Goal: Information Seeking & Learning: Learn about a topic

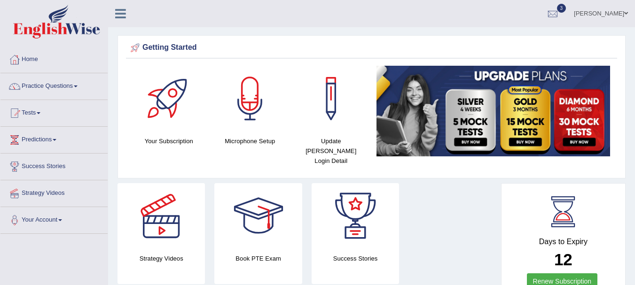
click at [55, 92] on link "Practice Questions" at bounding box center [53, 85] width 107 height 24
click at [55, 92] on link "Practice Questions" at bounding box center [52, 85] width 105 height 24
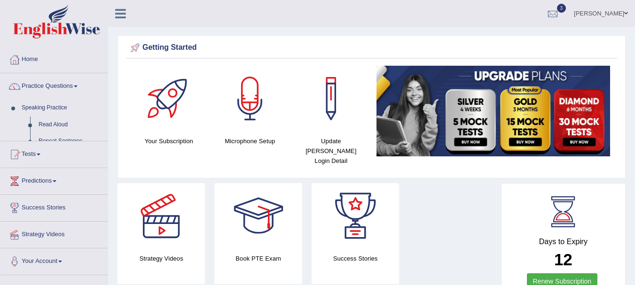
click at [55, 92] on link "Practice Questions" at bounding box center [53, 85] width 107 height 24
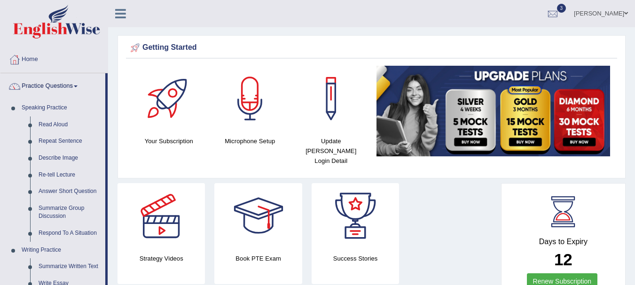
click at [55, 92] on link "Practice Questions" at bounding box center [52, 85] width 105 height 24
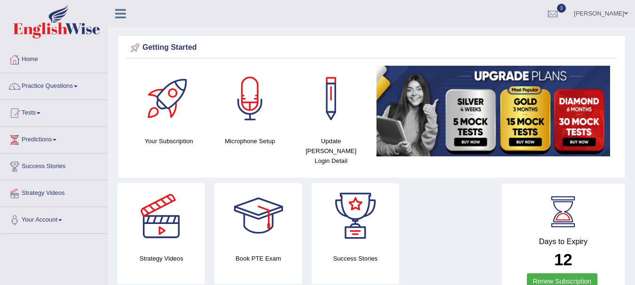
click at [55, 92] on link "Practice Questions" at bounding box center [53, 85] width 107 height 24
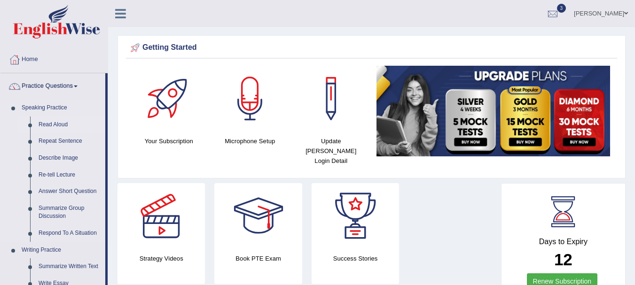
click at [61, 120] on link "Read Aloud" at bounding box center [69, 125] width 71 height 17
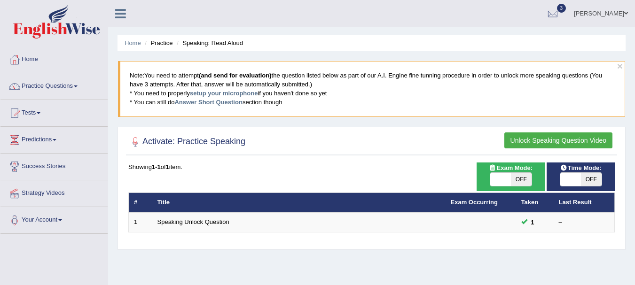
click at [523, 181] on span "OFF" at bounding box center [521, 179] width 21 height 13
checkbox input "true"
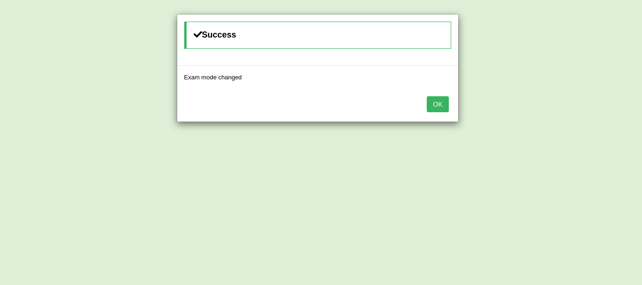
click at [433, 108] on button "OK" at bounding box center [438, 104] width 22 height 16
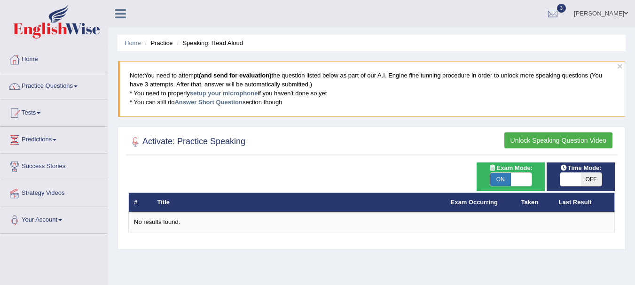
click at [594, 178] on span "OFF" at bounding box center [591, 179] width 21 height 13
checkbox input "true"
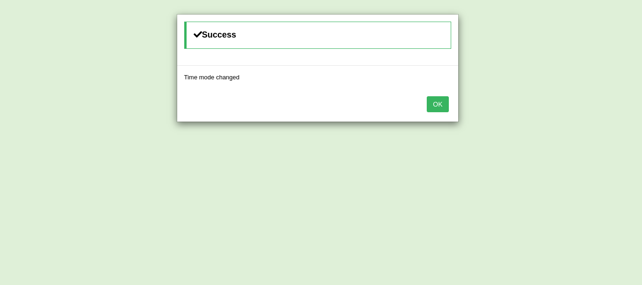
click at [441, 103] on button "OK" at bounding box center [438, 104] width 22 height 16
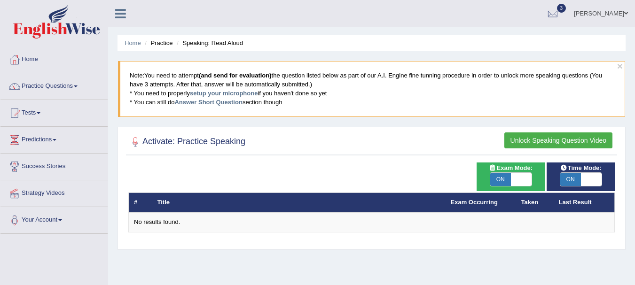
click at [559, 137] on button "Unlock Speaking Question Video" at bounding box center [558, 141] width 108 height 16
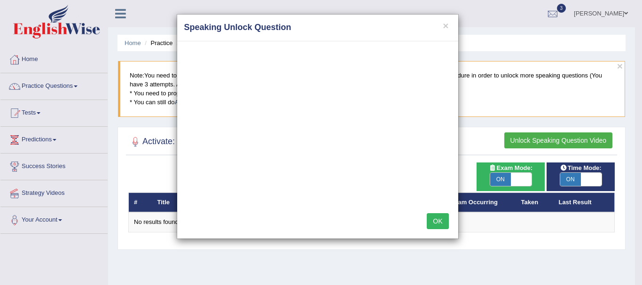
click at [432, 214] on button "OK" at bounding box center [438, 221] width 22 height 16
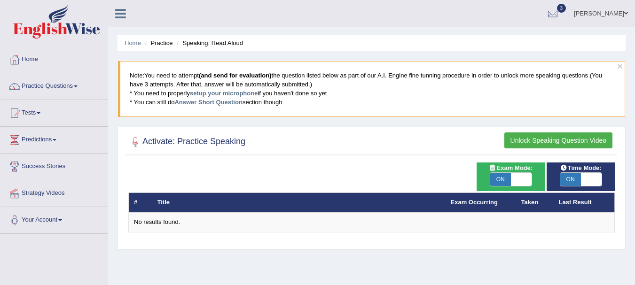
click at [559, 136] on button "Unlock Speaking Question Video" at bounding box center [558, 141] width 108 height 16
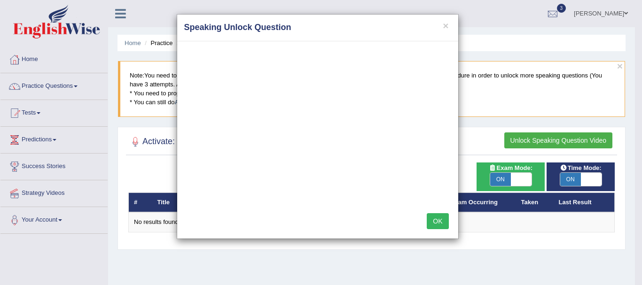
click at [442, 23] on h4 "Speaking Unlock Question" at bounding box center [317, 28] width 267 height 12
click at [447, 27] on button "×" at bounding box center [446, 26] width 6 height 10
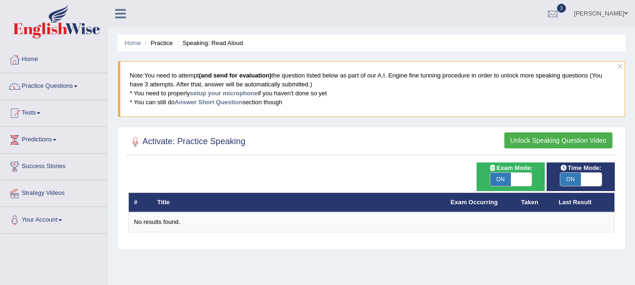
click at [499, 182] on span "ON" at bounding box center [500, 179] width 21 height 13
checkbox input "false"
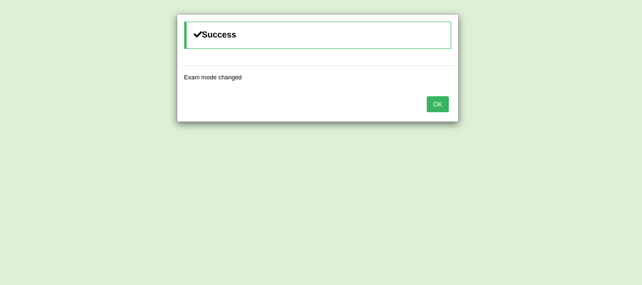
click at [433, 106] on button "OK" at bounding box center [438, 104] width 22 height 16
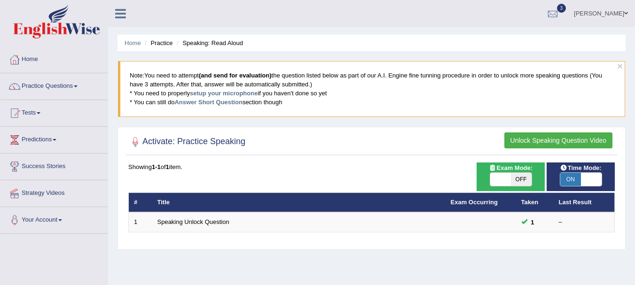
click at [565, 179] on span "ON" at bounding box center [570, 179] width 21 height 13
checkbox input "false"
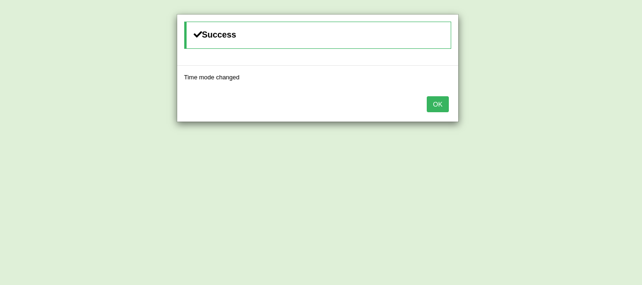
click at [434, 99] on button "OK" at bounding box center [438, 104] width 22 height 16
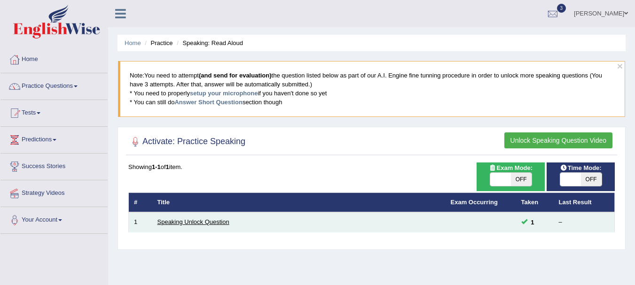
click at [207, 221] on link "Speaking Unlock Question" at bounding box center [193, 222] width 72 height 7
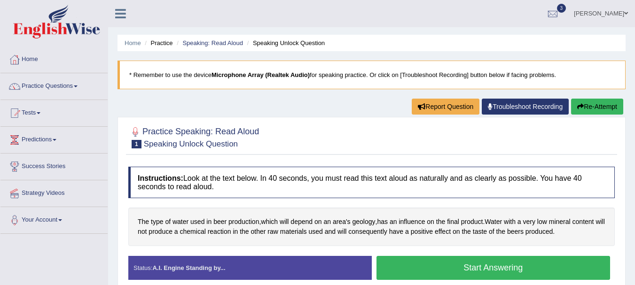
click at [410, 260] on button "Start Answering" at bounding box center [494, 268] width 234 height 24
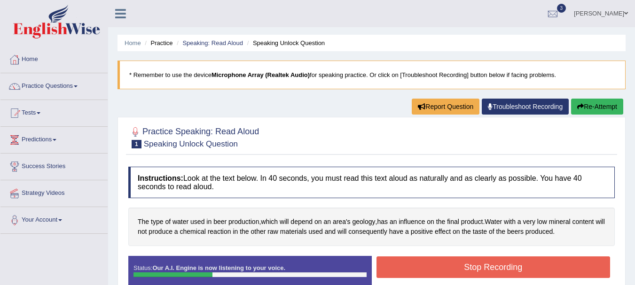
click at [410, 260] on button "Stop Recording" at bounding box center [494, 268] width 234 height 22
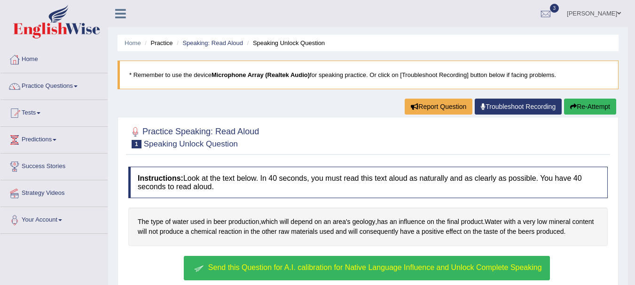
scroll to position [250, 0]
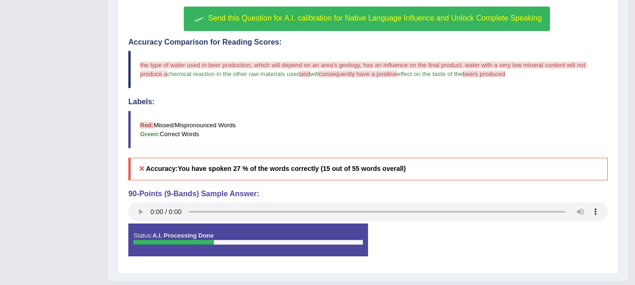
click at [425, 20] on span "Send this Question for A.I. calibration for Native Language Influence and Unloc…" at bounding box center [375, 18] width 334 height 8
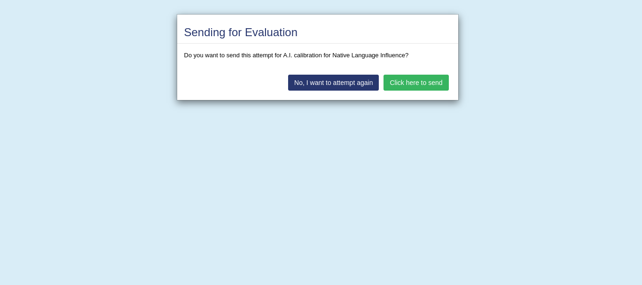
click at [410, 86] on button "Click here to send" at bounding box center [416, 83] width 65 height 16
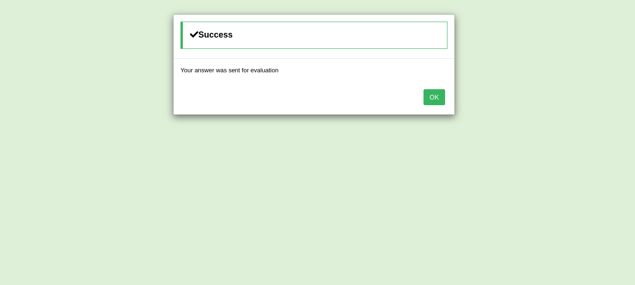
click at [434, 91] on button "OK" at bounding box center [435, 97] width 22 height 16
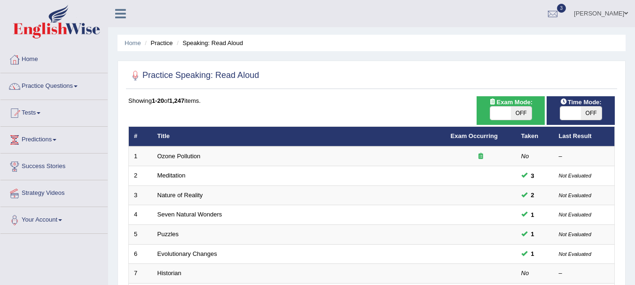
click at [522, 113] on span "OFF" at bounding box center [521, 113] width 21 height 13
checkbox input "true"
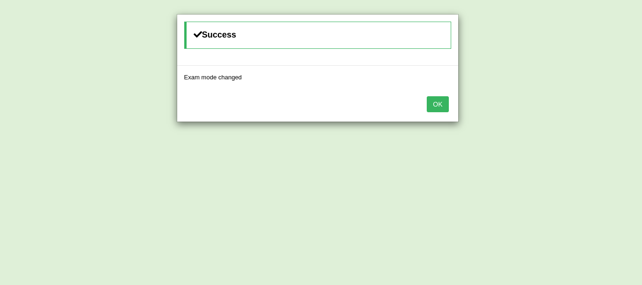
click at [439, 101] on button "OK" at bounding box center [438, 104] width 22 height 16
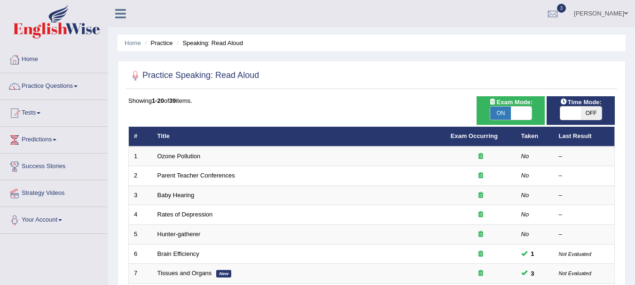
click at [595, 107] on span "OFF" at bounding box center [591, 113] width 21 height 13
checkbox input "true"
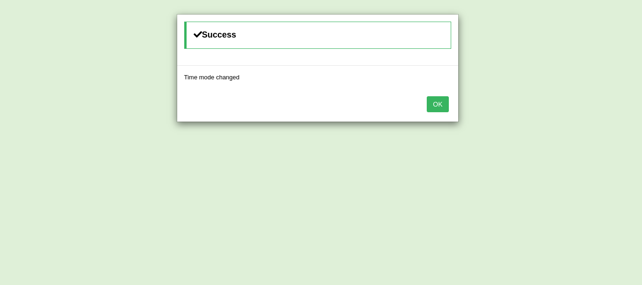
click at [441, 102] on button "OK" at bounding box center [438, 104] width 22 height 16
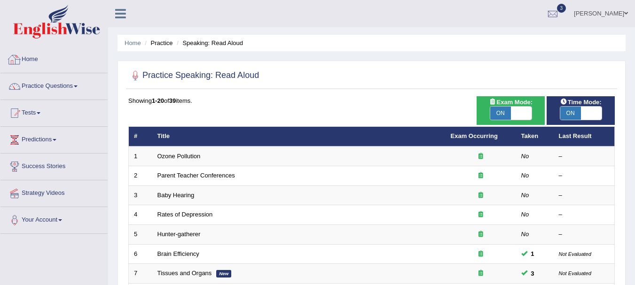
click at [33, 57] on link "Home" at bounding box center [53, 59] width 107 height 24
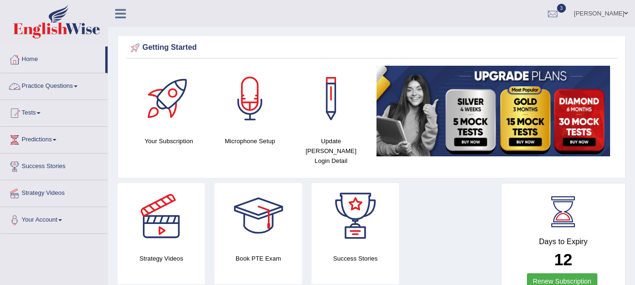
click at [34, 87] on link "Practice Questions" at bounding box center [53, 85] width 107 height 24
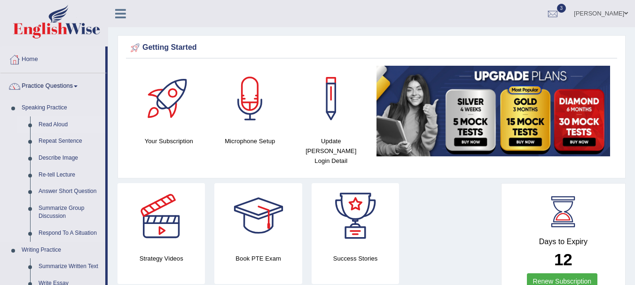
click at [56, 125] on link "Read Aloud" at bounding box center [69, 125] width 71 height 17
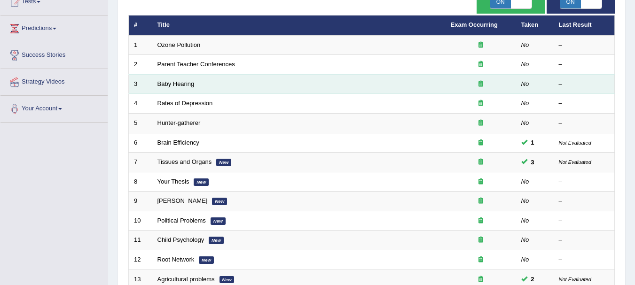
scroll to position [113, 0]
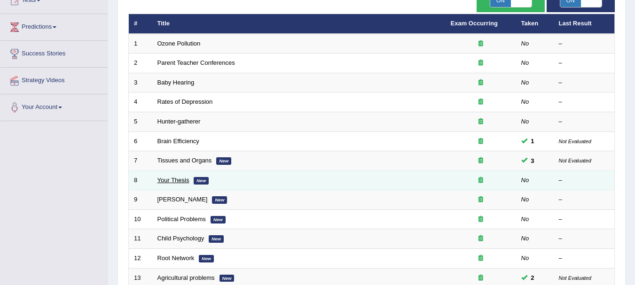
click at [179, 182] on link "Your Thesis" at bounding box center [173, 180] width 32 height 7
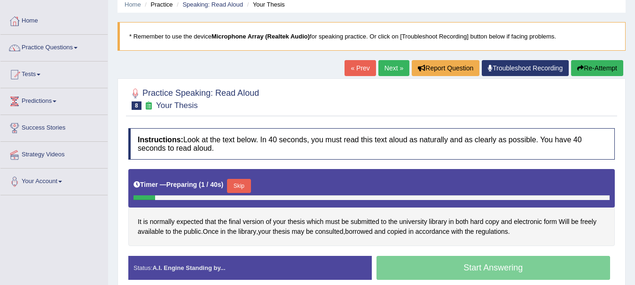
scroll to position [56, 0]
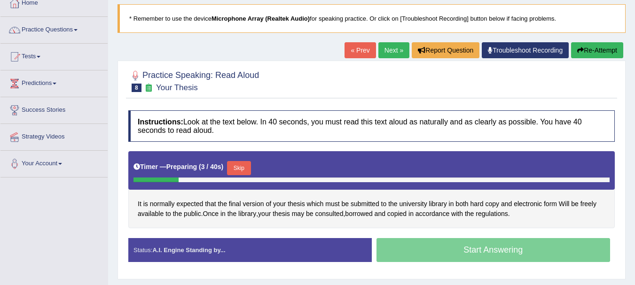
click at [240, 167] on button "Skip" at bounding box center [239, 168] width 24 height 14
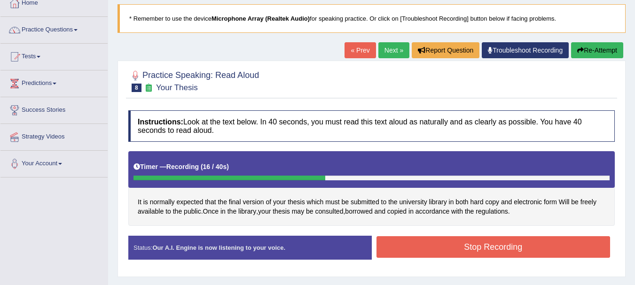
click at [391, 243] on button "Stop Recording" at bounding box center [494, 247] width 234 height 22
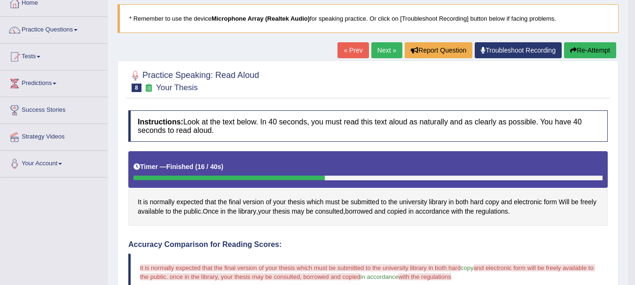
click at [583, 52] on button "Re-Attempt" at bounding box center [590, 50] width 52 height 16
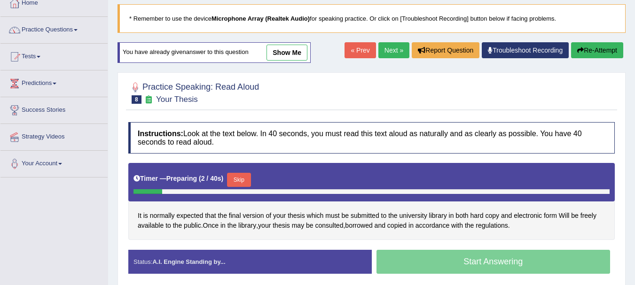
click at [378, 50] on link "Next »" at bounding box center [393, 50] width 31 height 16
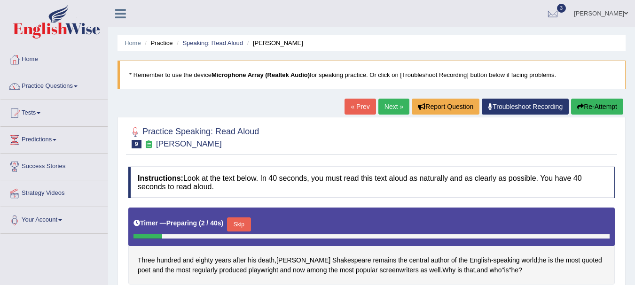
click at [361, 108] on link "« Prev" at bounding box center [360, 107] width 31 height 16
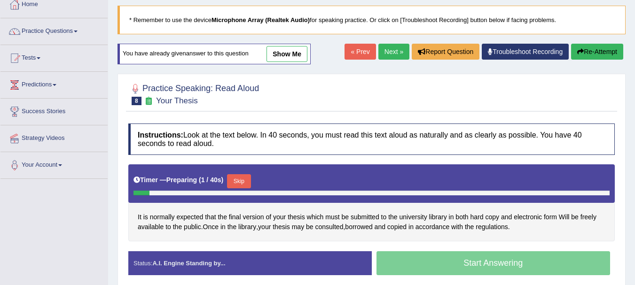
scroll to position [56, 0]
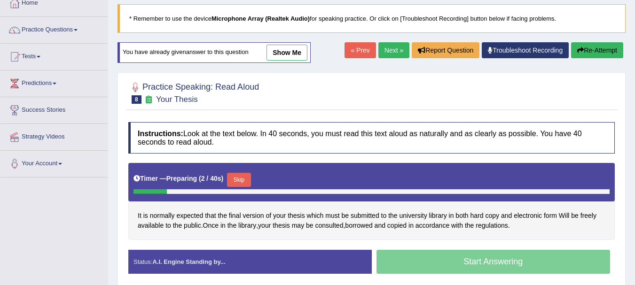
click at [246, 178] on button "Skip" at bounding box center [239, 180] width 24 height 14
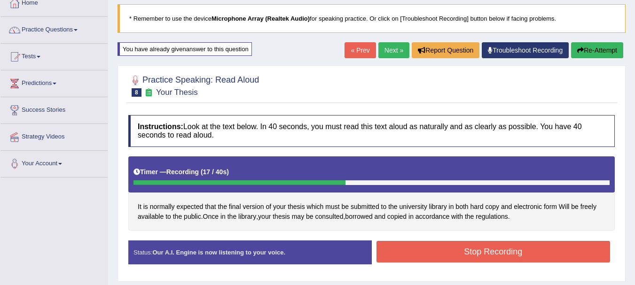
click at [390, 252] on button "Stop Recording" at bounding box center [494, 252] width 234 height 22
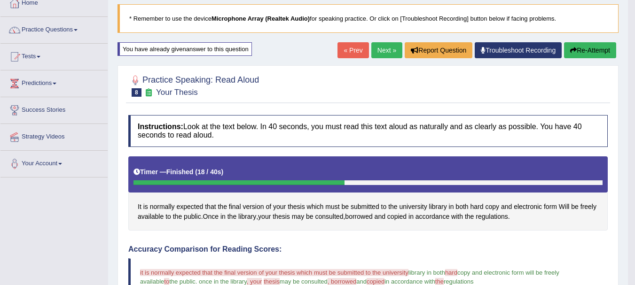
click at [373, 45] on link "Next »" at bounding box center [386, 50] width 31 height 16
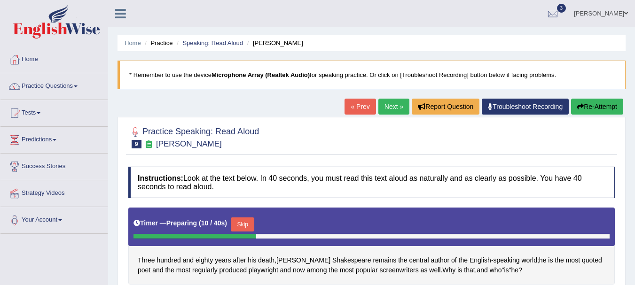
click at [239, 222] on button "Skip" at bounding box center [243, 225] width 24 height 14
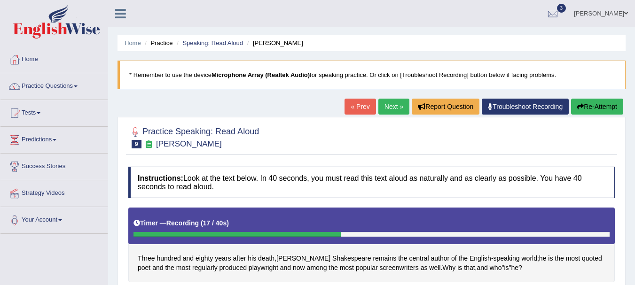
scroll to position [208, 0]
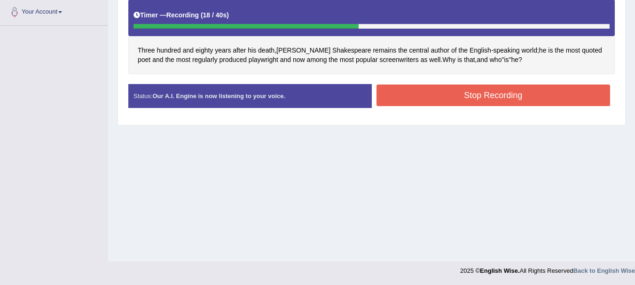
click at [467, 96] on button "Stop Recording" at bounding box center [494, 96] width 234 height 22
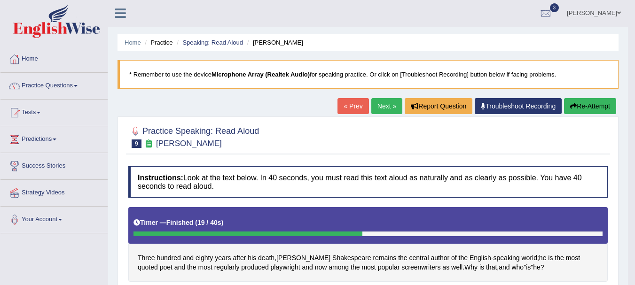
scroll to position [0, 0]
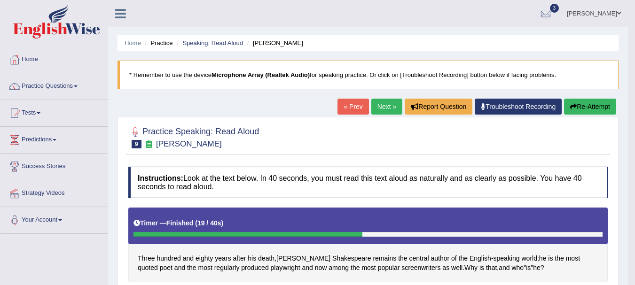
click at [383, 102] on link "Next »" at bounding box center [386, 107] width 31 height 16
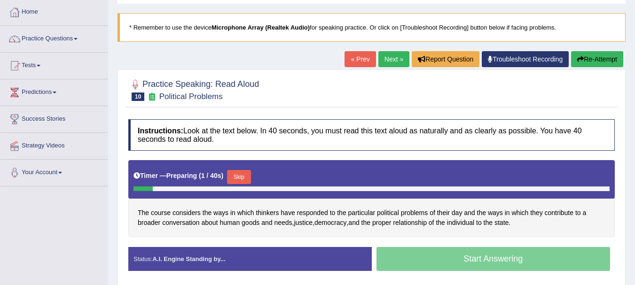
scroll to position [56, 0]
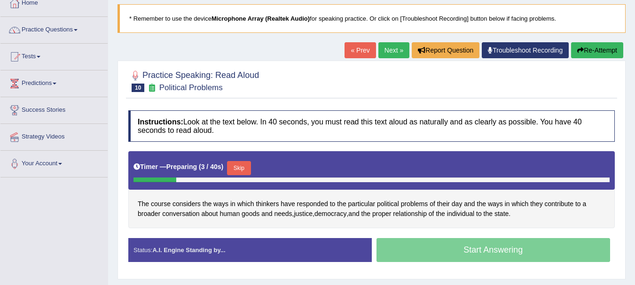
click at [246, 170] on button "Skip" at bounding box center [239, 168] width 24 height 14
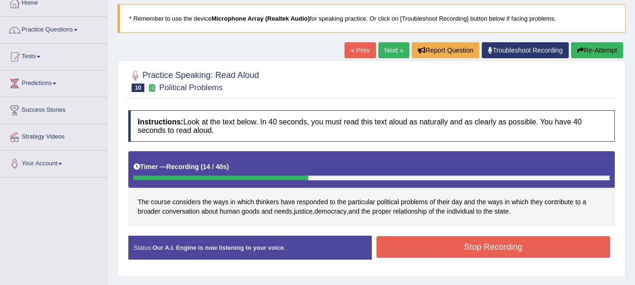
click at [436, 256] on button "Stop Recording" at bounding box center [494, 247] width 234 height 22
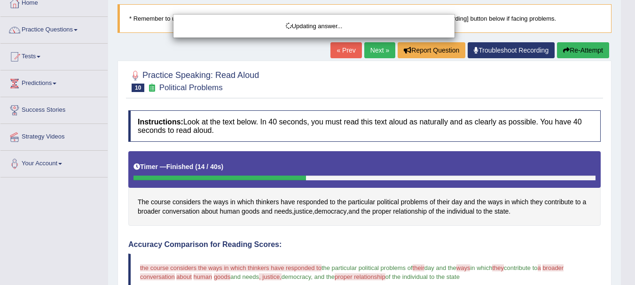
click at [635, 202] on html "Toggle navigation Home Practice Questions Speaking Practice Read Aloud Repeat S…" at bounding box center [317, 86] width 635 height 285
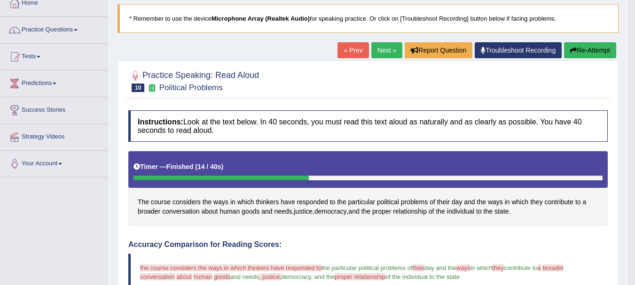
scroll to position [306, 0]
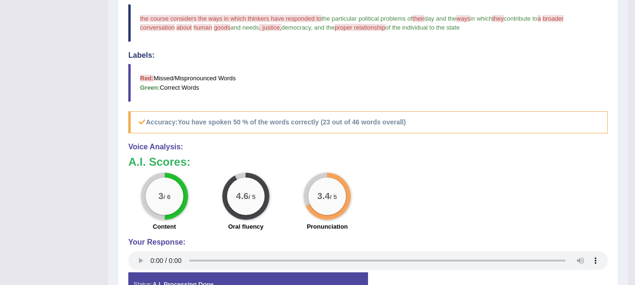
drag, startPoint x: 630, startPoint y: 68, endPoint x: 642, endPoint y: 52, distance: 20.5
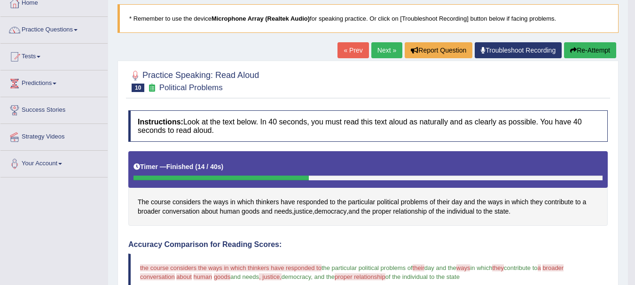
click at [384, 53] on link "Next »" at bounding box center [386, 50] width 31 height 16
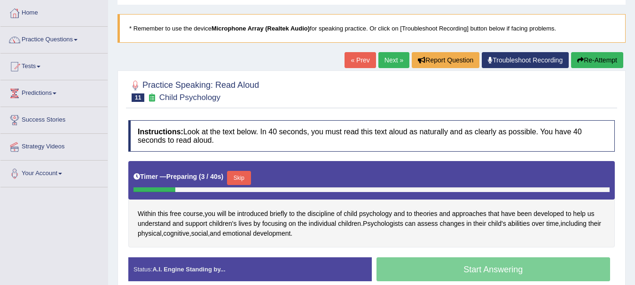
scroll to position [56, 0]
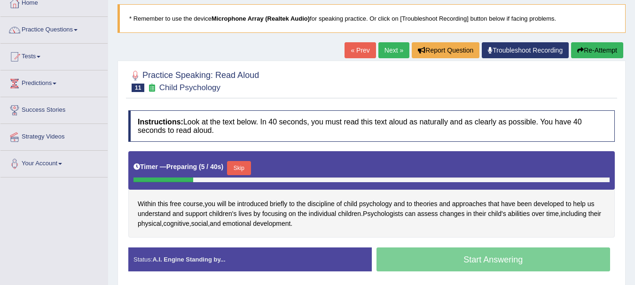
click at [238, 169] on button "Skip" at bounding box center [239, 168] width 24 height 14
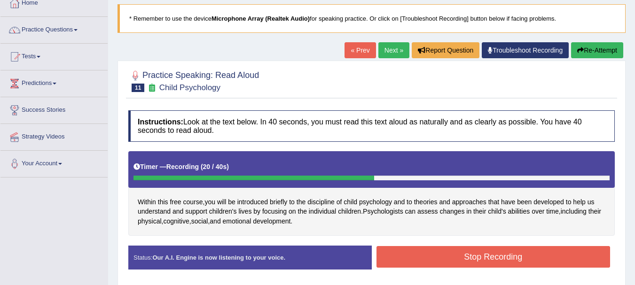
click at [418, 253] on button "Stop Recording" at bounding box center [494, 257] width 234 height 22
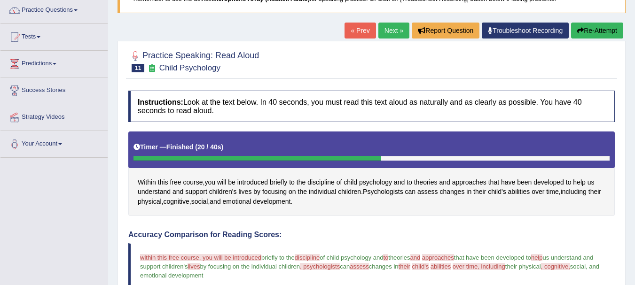
scroll to position [94, 0]
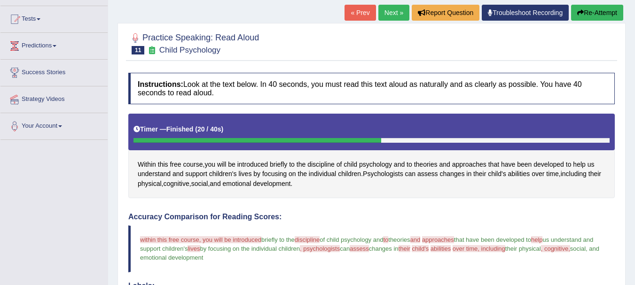
click at [391, 11] on link "Next »" at bounding box center [393, 13] width 31 height 16
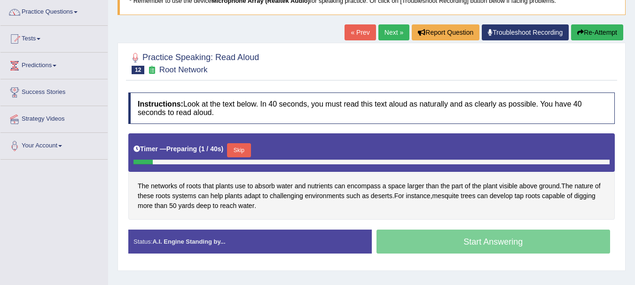
scroll to position [75, 0]
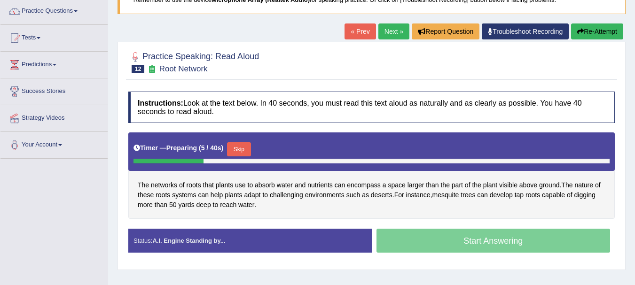
click at [246, 144] on button "Skip" at bounding box center [239, 149] width 24 height 14
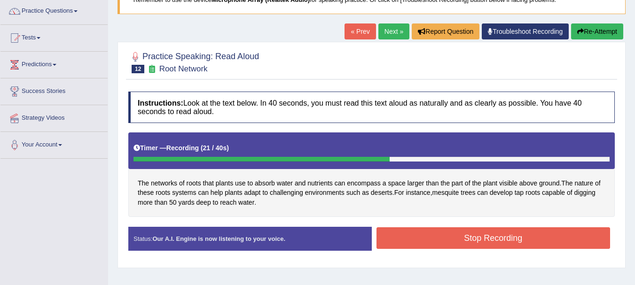
click at [426, 232] on button "Stop Recording" at bounding box center [494, 239] width 234 height 22
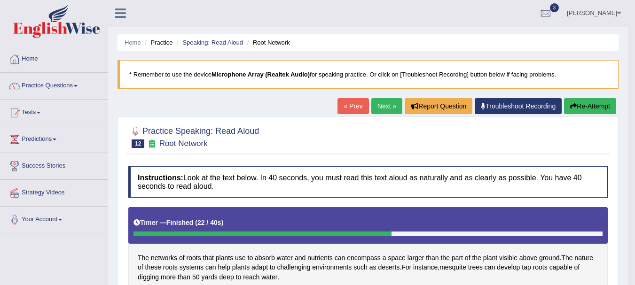
scroll to position [0, 0]
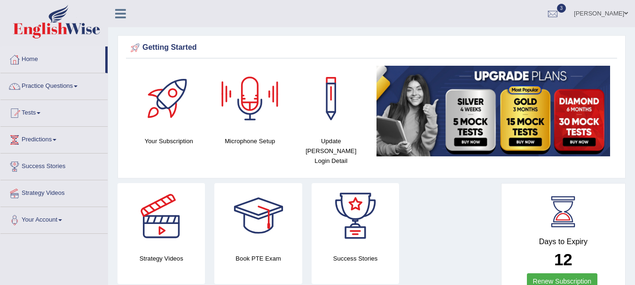
click at [249, 108] on div at bounding box center [250, 99] width 66 height 66
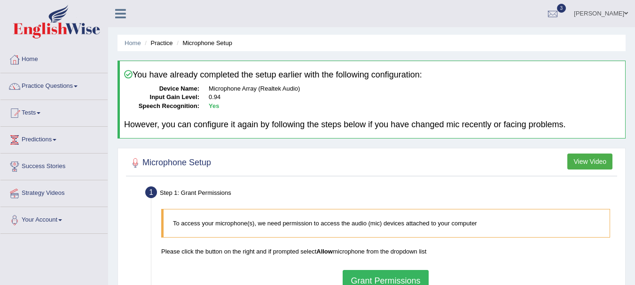
click at [368, 275] on button "Grant Permissions" at bounding box center [386, 281] width 86 height 22
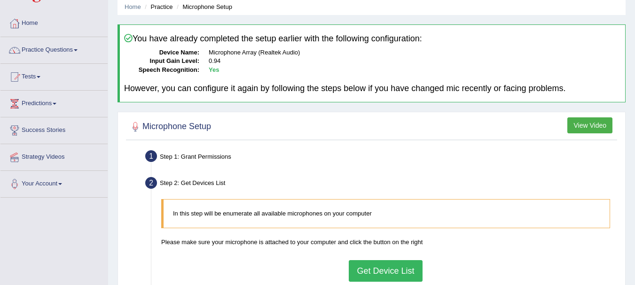
scroll to position [38, 0]
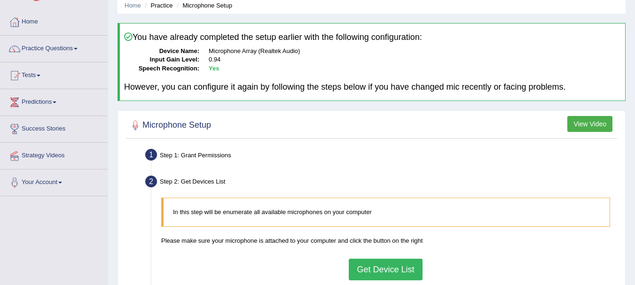
click at [368, 275] on button "Get Device List" at bounding box center [385, 270] width 73 height 22
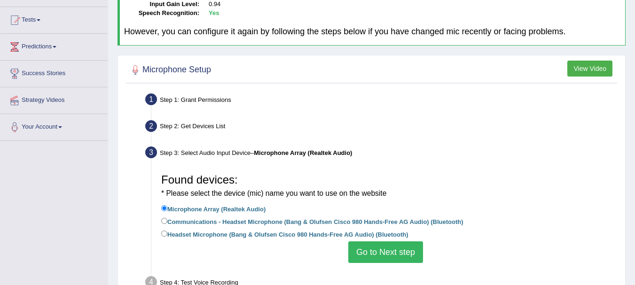
scroll to position [94, 0]
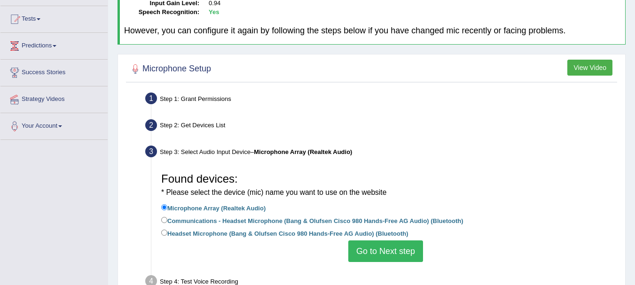
click at [397, 247] on button "Go to Next step" at bounding box center [385, 252] width 75 height 22
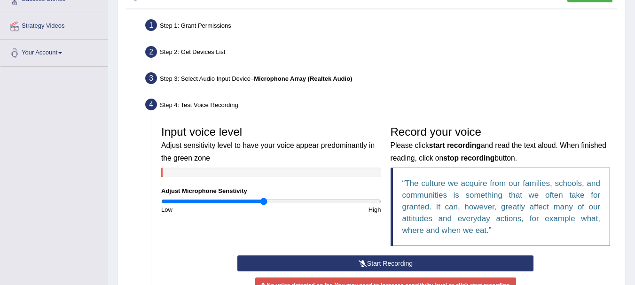
scroll to position [169, 0]
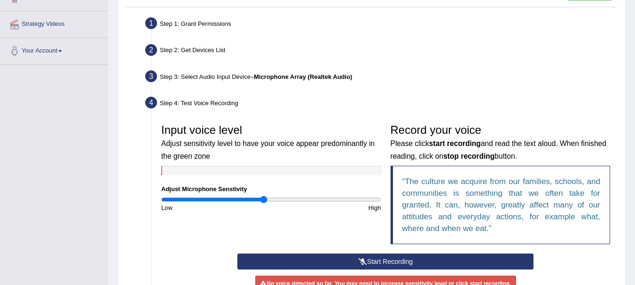
click at [393, 265] on button "Start Recording" at bounding box center [385, 262] width 296 height 16
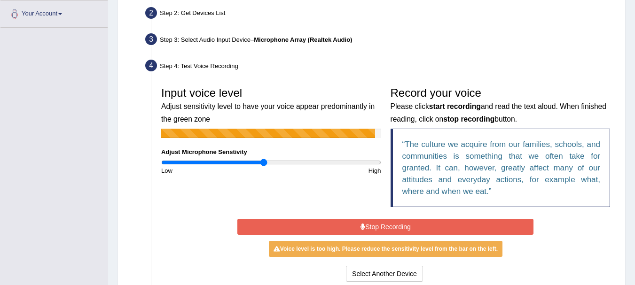
scroll to position [207, 0]
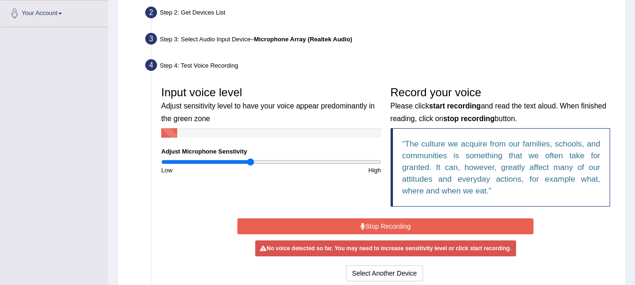
click at [252, 162] on input "range" at bounding box center [271, 162] width 220 height 8
type input "0.86"
click at [255, 161] on input "range" at bounding box center [271, 162] width 220 height 8
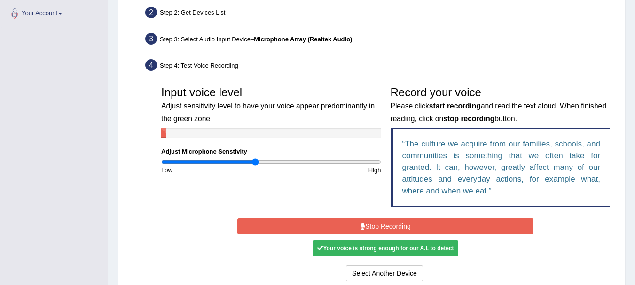
click at [324, 227] on button "Stop Recording" at bounding box center [385, 227] width 296 height 16
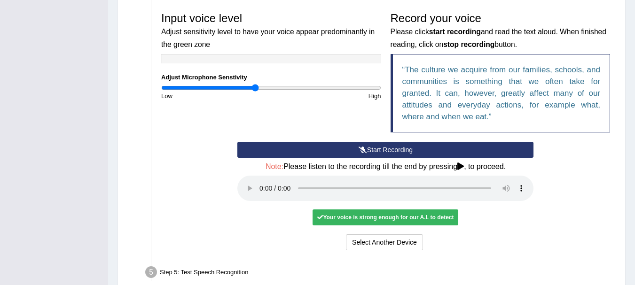
scroll to position [282, 0]
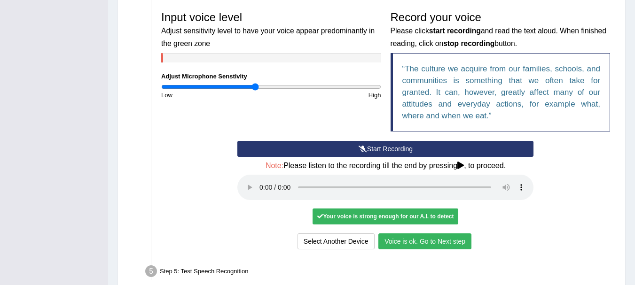
click at [426, 244] on button "Voice is ok. Go to Next step" at bounding box center [424, 242] width 93 height 16
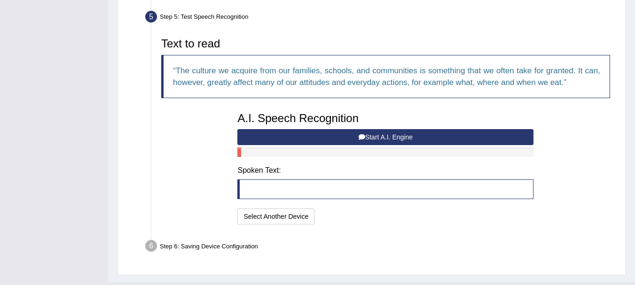
click at [400, 134] on button "Start A.I. Engine" at bounding box center [385, 137] width 296 height 16
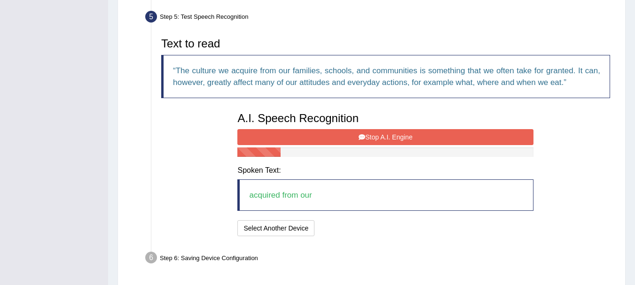
click at [400, 134] on button "Stop A.I. Engine" at bounding box center [385, 137] width 296 height 16
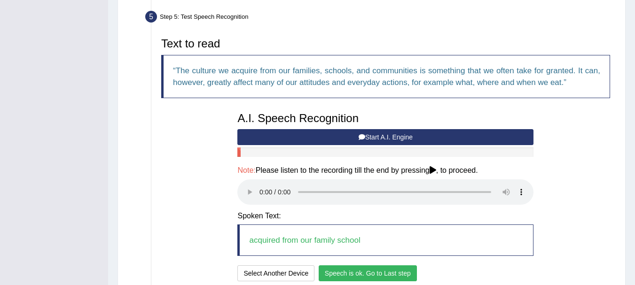
click at [335, 268] on button "Speech is ok. Go to Last step" at bounding box center [368, 274] width 98 height 16
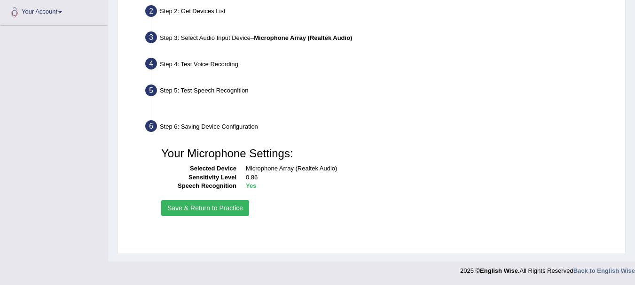
scroll to position [208, 0]
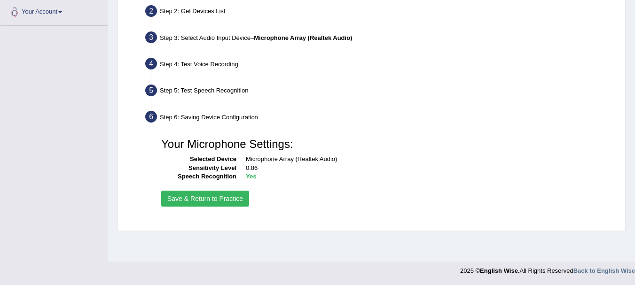
click at [238, 194] on button "Save & Return to Practice" at bounding box center [205, 199] width 88 height 16
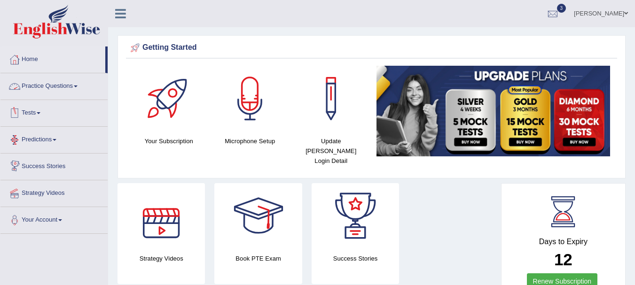
click at [53, 81] on link "Practice Questions" at bounding box center [53, 85] width 107 height 24
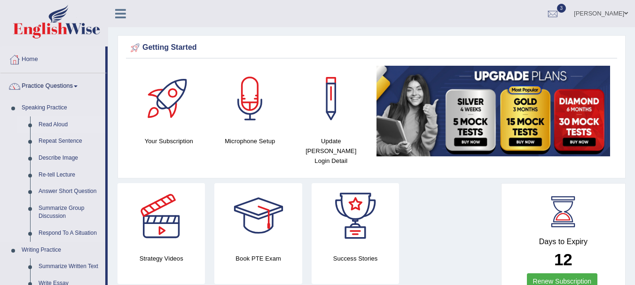
click at [55, 126] on link "Read Aloud" at bounding box center [69, 125] width 71 height 17
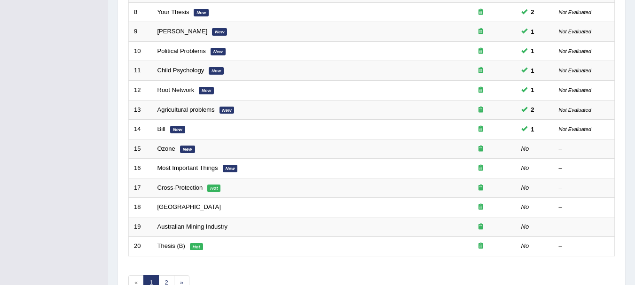
scroll to position [301, 0]
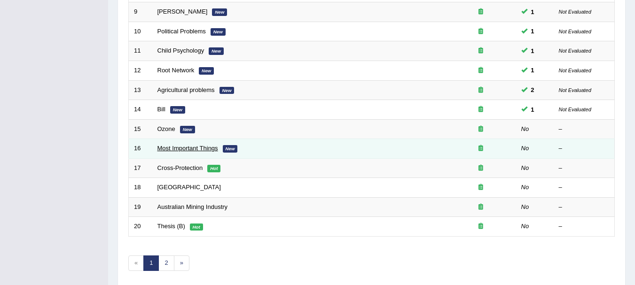
click at [167, 150] on link "Most Important Things" at bounding box center [187, 148] width 61 height 7
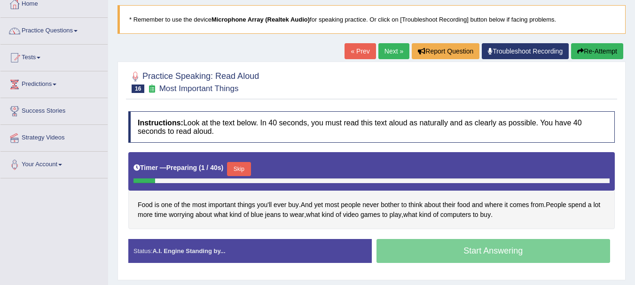
scroll to position [56, 0]
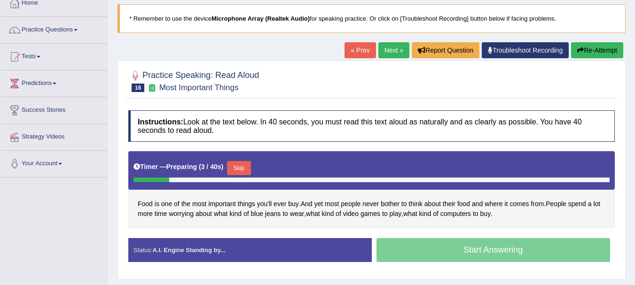
click at [243, 169] on button "Skip" at bounding box center [239, 168] width 24 height 14
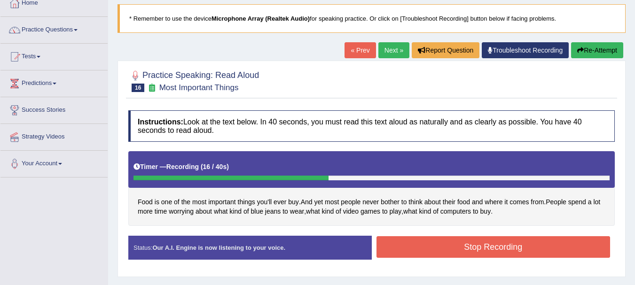
click at [406, 255] on button "Stop Recording" at bounding box center [494, 247] width 234 height 22
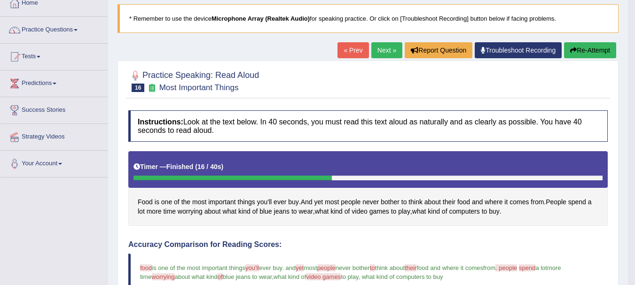
click at [378, 53] on link "Next »" at bounding box center [386, 50] width 31 height 16
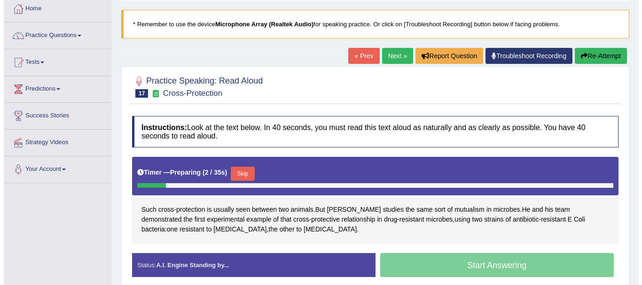
scroll to position [56, 0]
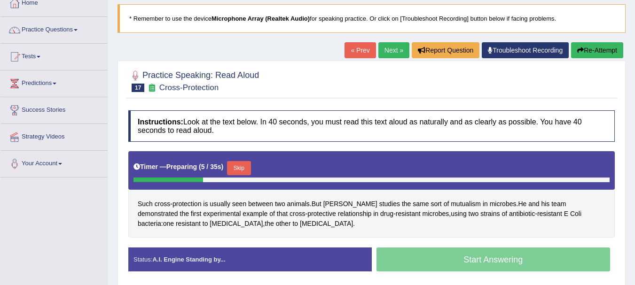
click at [240, 168] on button "Skip" at bounding box center [239, 168] width 24 height 14
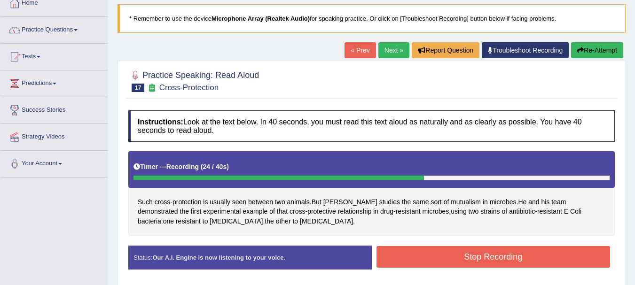
click at [387, 260] on button "Stop Recording" at bounding box center [494, 257] width 234 height 22
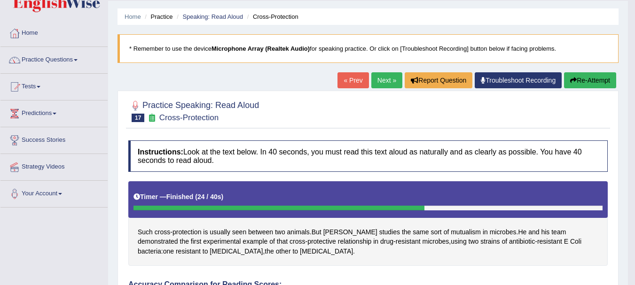
scroll to position [0, 0]
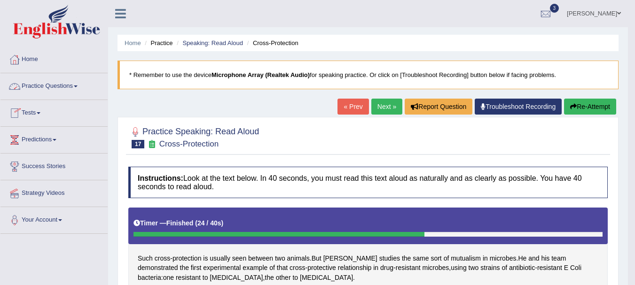
click at [68, 80] on link "Practice Questions" at bounding box center [53, 85] width 107 height 24
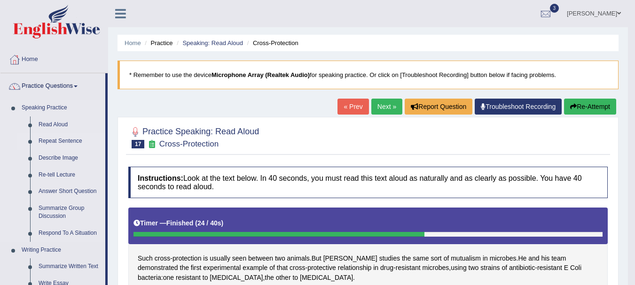
click at [50, 143] on link "Repeat Sentence" at bounding box center [69, 141] width 71 height 17
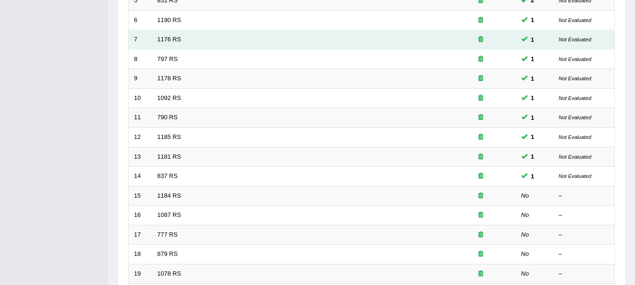
scroll to position [263, 0]
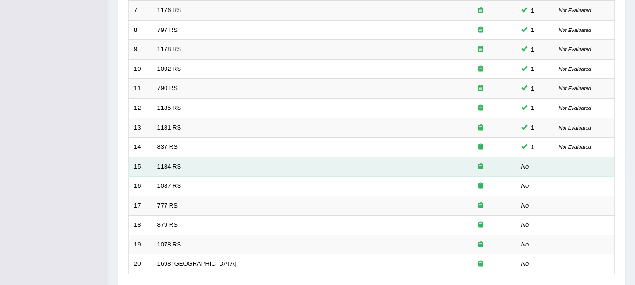
click at [169, 166] on link "1184 RS" at bounding box center [169, 166] width 24 height 7
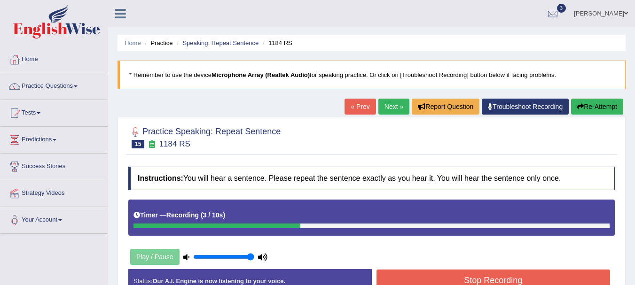
scroll to position [19, 0]
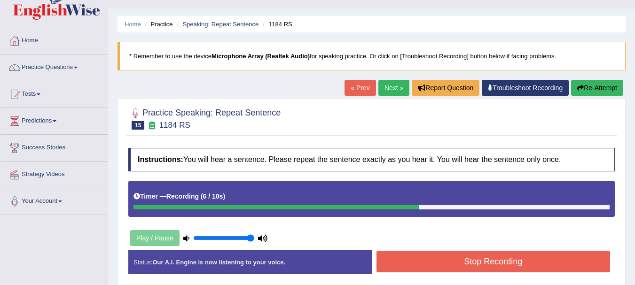
click at [418, 254] on button "Stop Recording" at bounding box center [494, 262] width 234 height 22
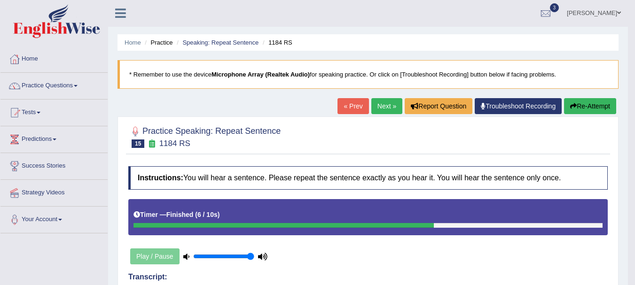
scroll to position [0, 0]
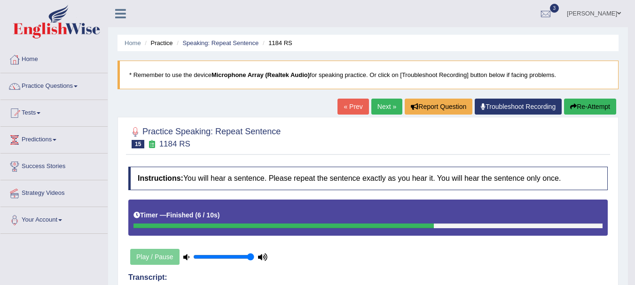
click at [382, 114] on link "Next »" at bounding box center [386, 107] width 31 height 16
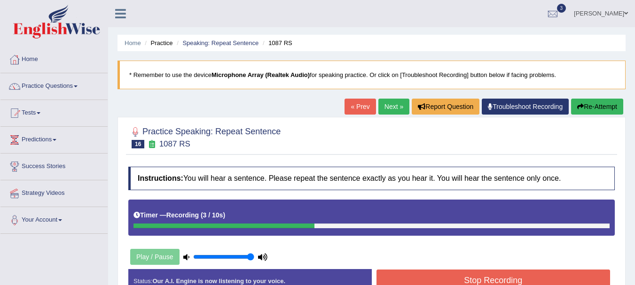
click at [502, 279] on button "Stop Recording" at bounding box center [494, 281] width 234 height 22
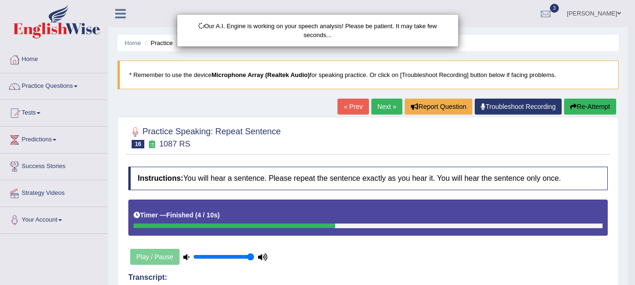
scroll to position [250, 0]
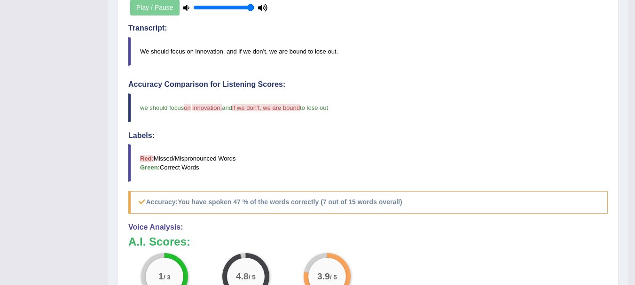
scroll to position [0, 0]
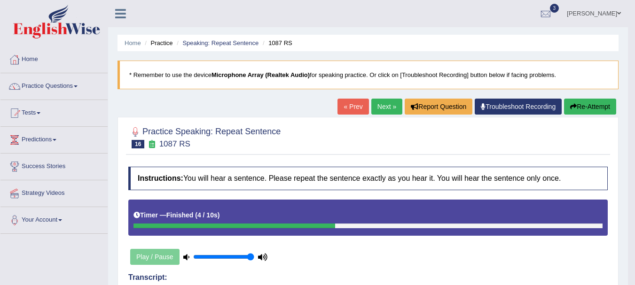
click at [376, 102] on link "Next »" at bounding box center [386, 107] width 31 height 16
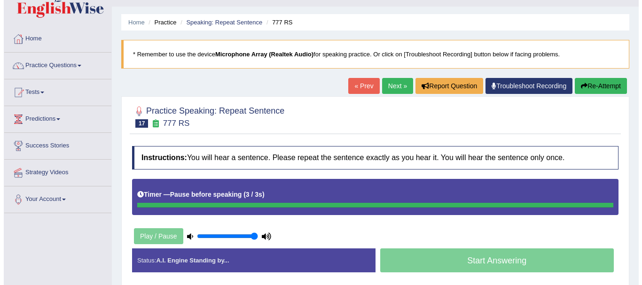
scroll to position [38, 0]
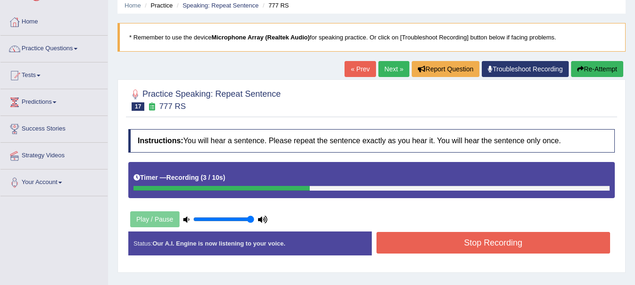
click at [452, 247] on button "Stop Recording" at bounding box center [494, 243] width 234 height 22
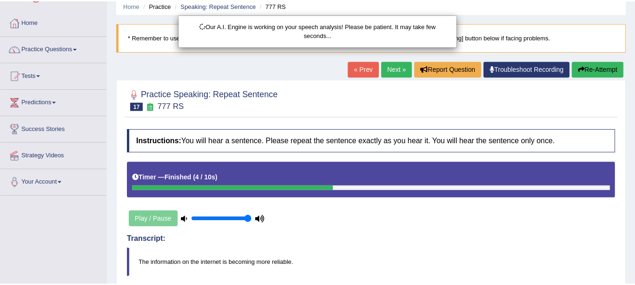
scroll to position [208, 0]
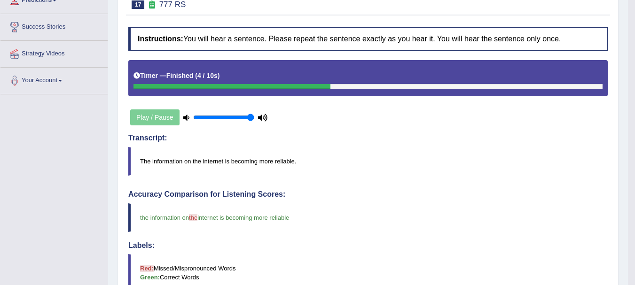
scroll to position [10, 0]
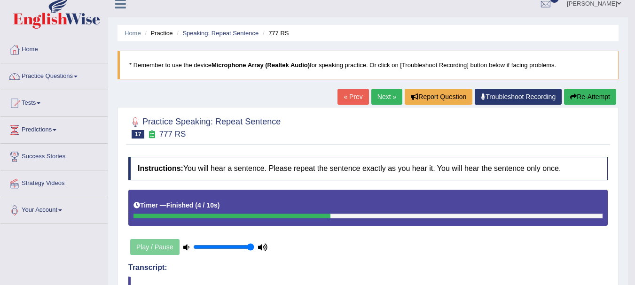
click at [388, 97] on link "Next »" at bounding box center [386, 97] width 31 height 16
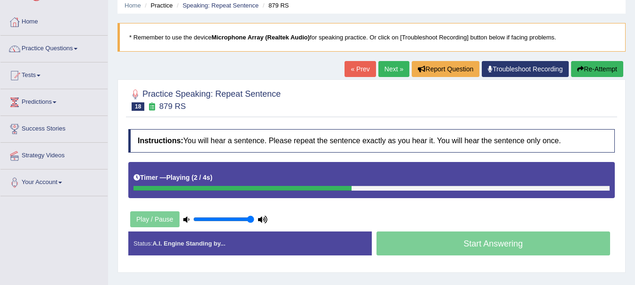
scroll to position [56, 0]
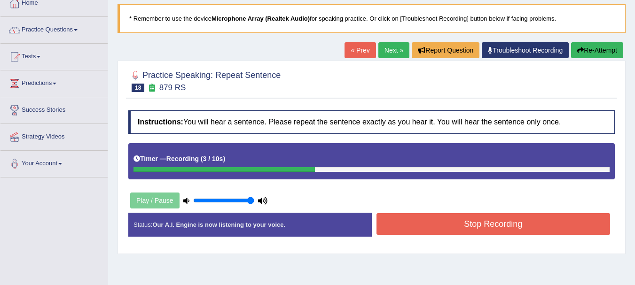
click at [392, 221] on button "Stop Recording" at bounding box center [494, 224] width 234 height 22
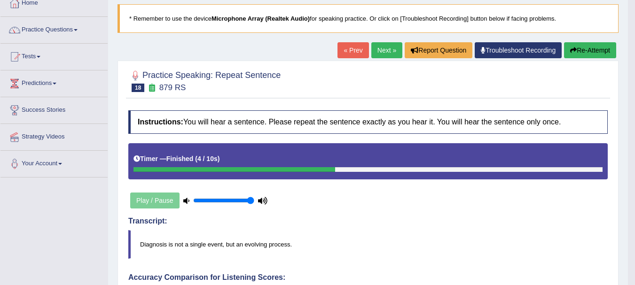
click at [372, 45] on link "Next »" at bounding box center [386, 50] width 31 height 16
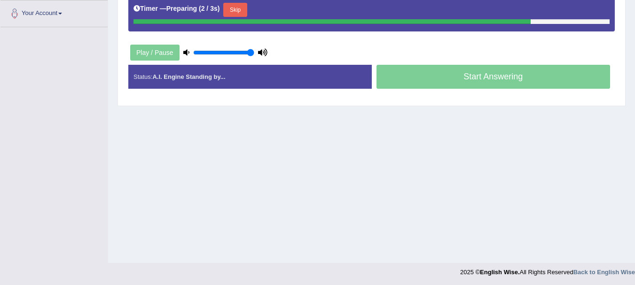
scroll to position [208, 0]
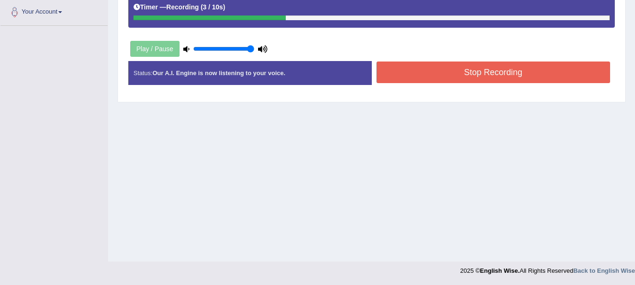
click at [506, 78] on button "Stop Recording" at bounding box center [494, 73] width 234 height 22
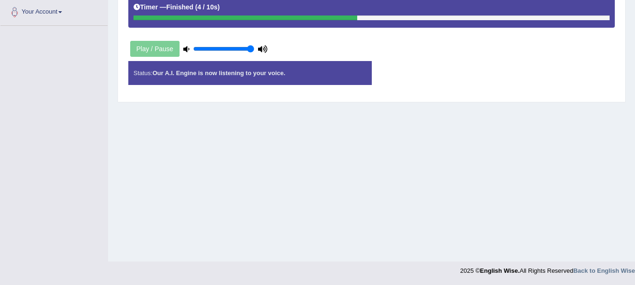
scroll to position [0, 0]
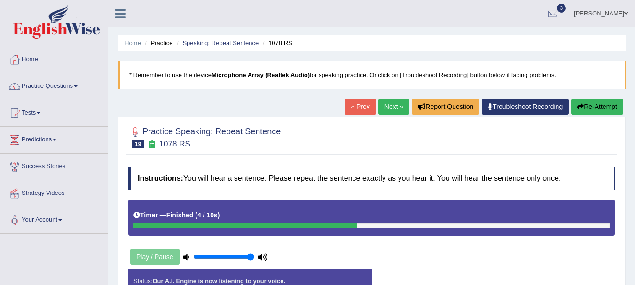
click at [635, 47] on html "Toggle navigation Home Practice Questions Speaking Practice Read Aloud Repeat S…" at bounding box center [317, 142] width 635 height 285
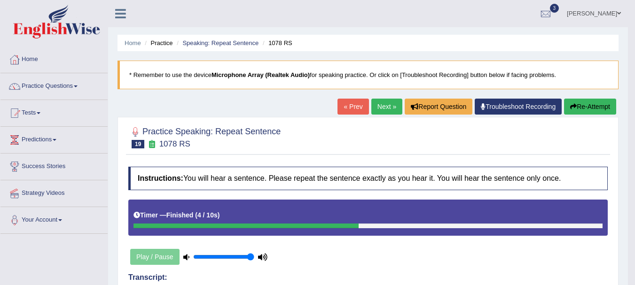
click at [386, 106] on link "Next »" at bounding box center [386, 107] width 31 height 16
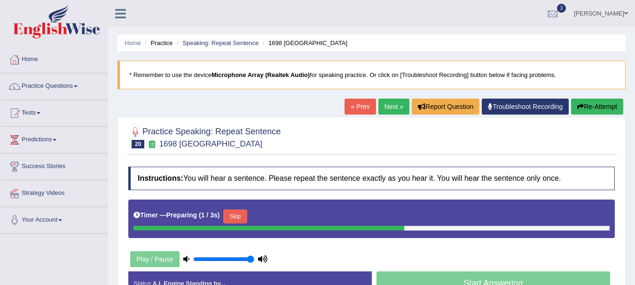
scroll to position [208, 0]
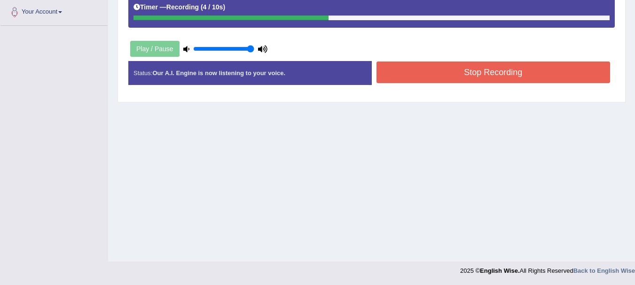
click at [581, 64] on button "Stop Recording" at bounding box center [494, 73] width 234 height 22
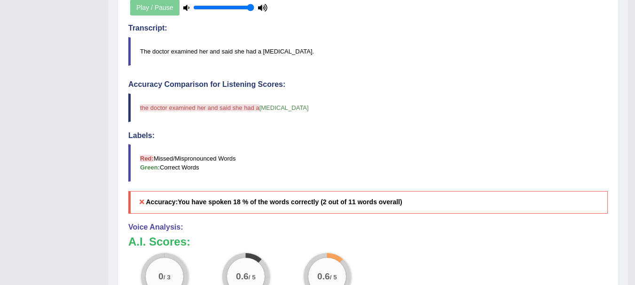
scroll to position [0, 0]
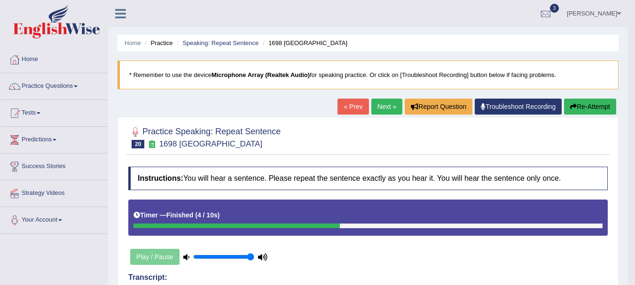
click at [382, 106] on link "Next »" at bounding box center [386, 107] width 31 height 16
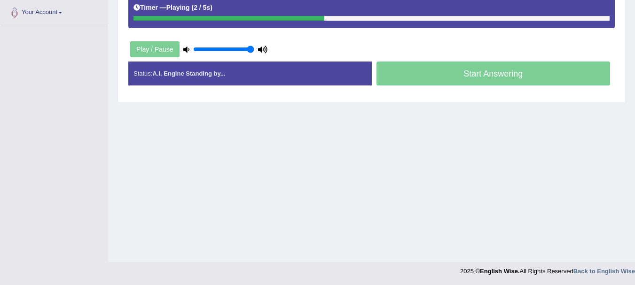
scroll to position [208, 0]
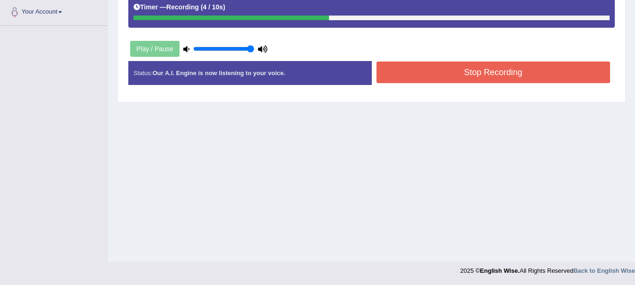
click at [589, 76] on button "Stop Recording" at bounding box center [494, 73] width 234 height 22
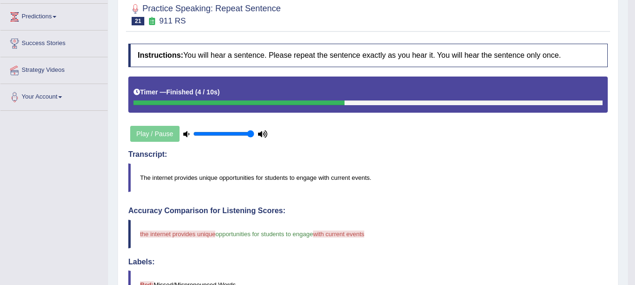
scroll to position [0, 0]
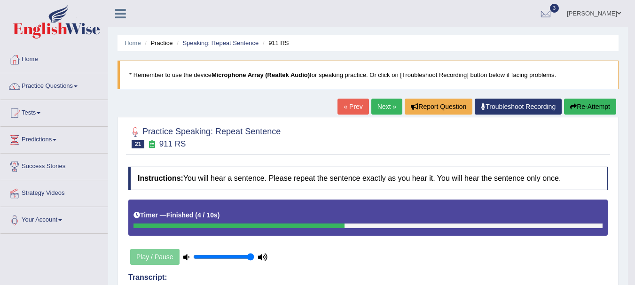
click at [381, 105] on link "Next »" at bounding box center [386, 107] width 31 height 16
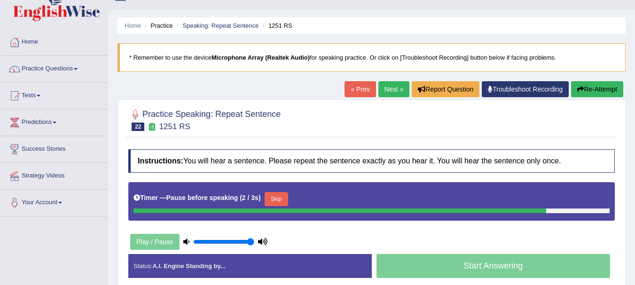
scroll to position [19, 0]
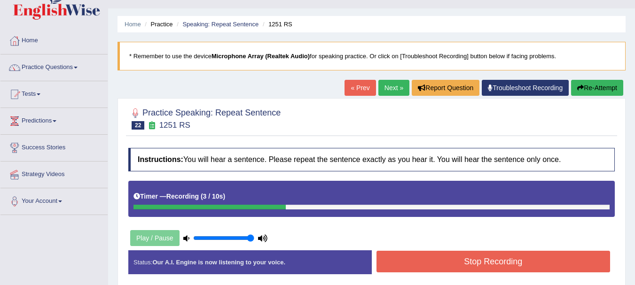
click at [491, 270] on button "Stop Recording" at bounding box center [494, 262] width 234 height 22
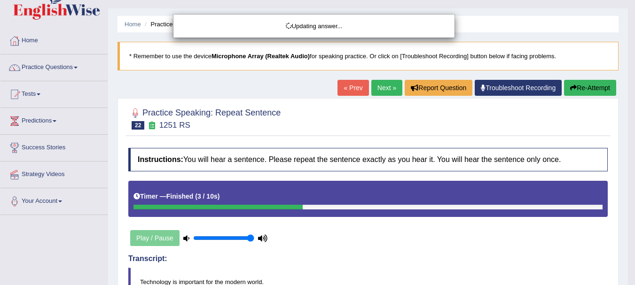
click at [635, 235] on html "Toggle navigation Home Practice Questions Speaking Practice Read Aloud Repeat S…" at bounding box center [317, 123] width 635 height 285
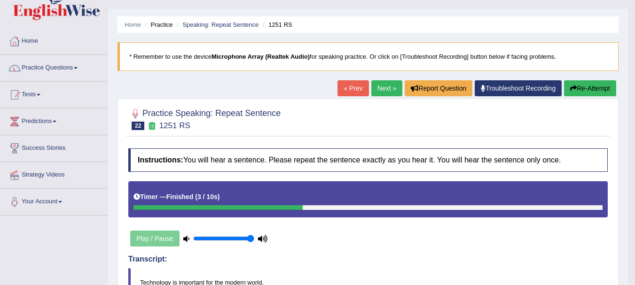
scroll to position [0, 0]
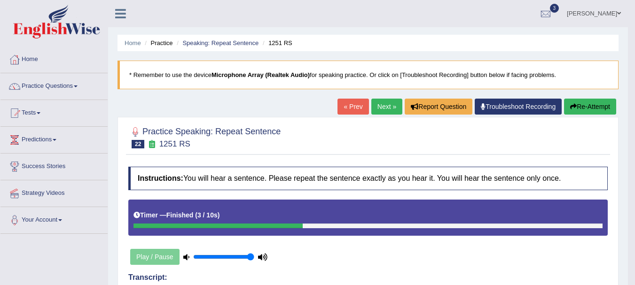
click at [386, 110] on link "Next »" at bounding box center [386, 107] width 31 height 16
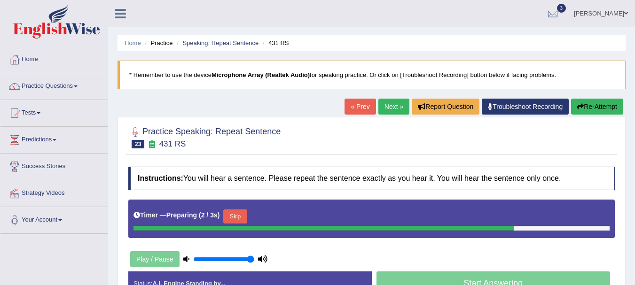
scroll to position [208, 0]
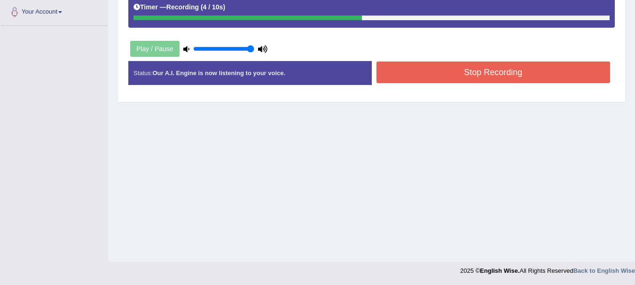
click at [557, 77] on button "Stop Recording" at bounding box center [494, 73] width 234 height 22
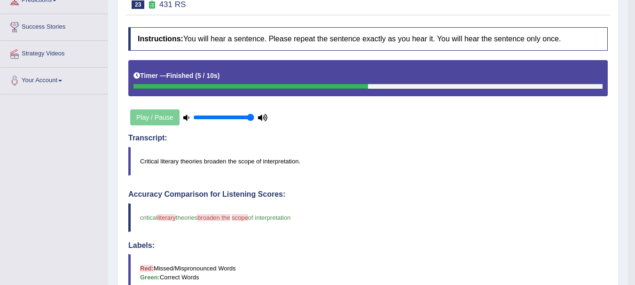
scroll to position [0, 0]
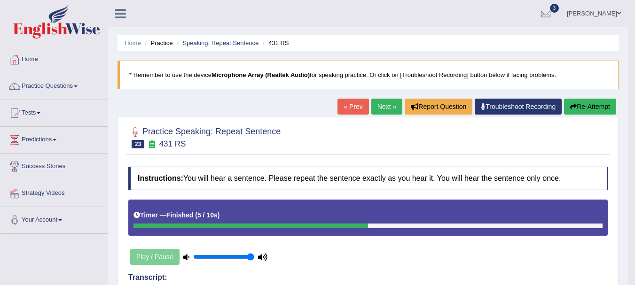
click at [377, 110] on link "Next »" at bounding box center [386, 107] width 31 height 16
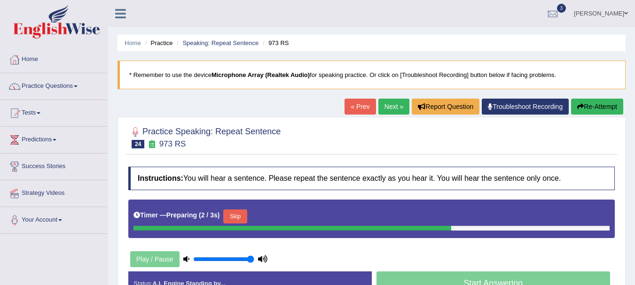
scroll to position [208, 0]
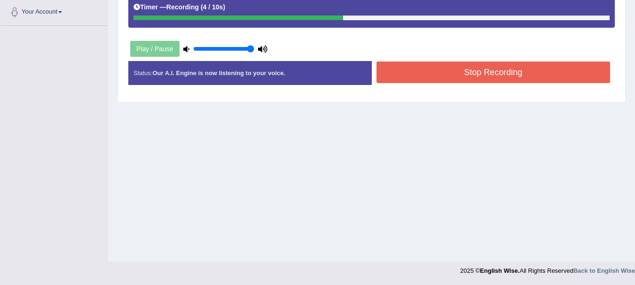
click at [592, 75] on button "Stop Recording" at bounding box center [494, 73] width 234 height 22
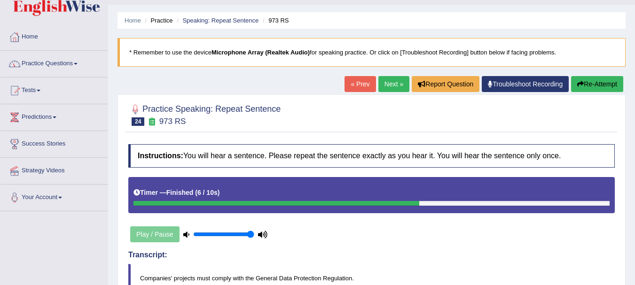
scroll to position [0, 0]
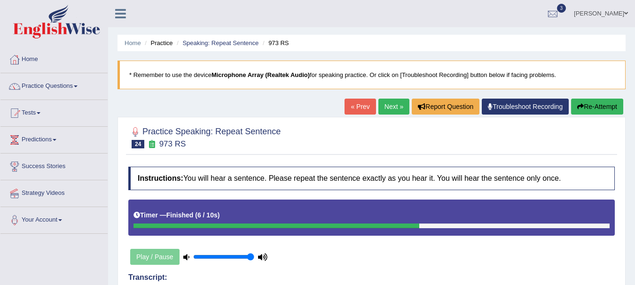
click at [394, 105] on link "Next »" at bounding box center [393, 107] width 31 height 16
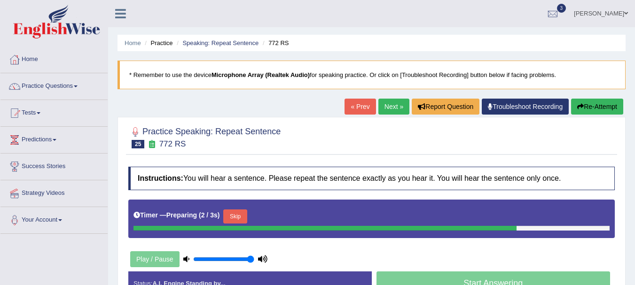
scroll to position [208, 0]
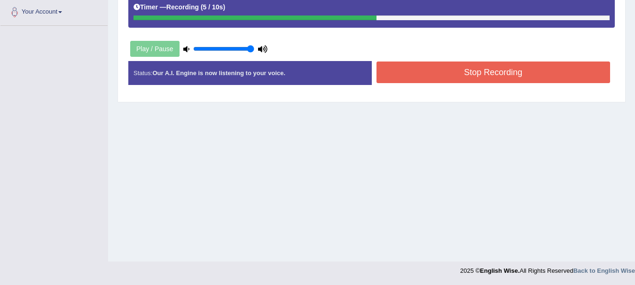
click at [548, 67] on button "Stop Recording" at bounding box center [494, 73] width 234 height 22
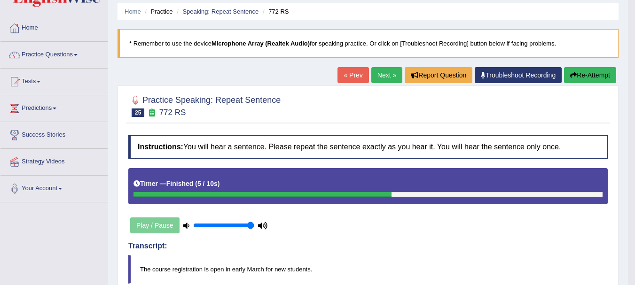
scroll to position [0, 0]
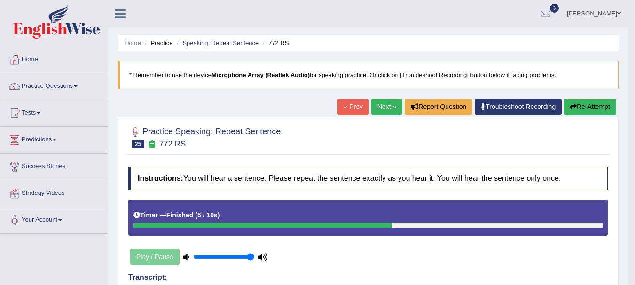
click at [386, 107] on link "Next »" at bounding box center [386, 107] width 31 height 16
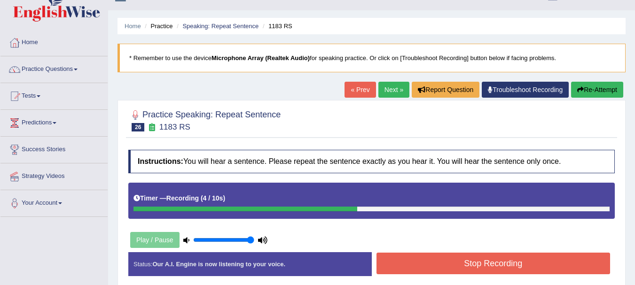
scroll to position [19, 0]
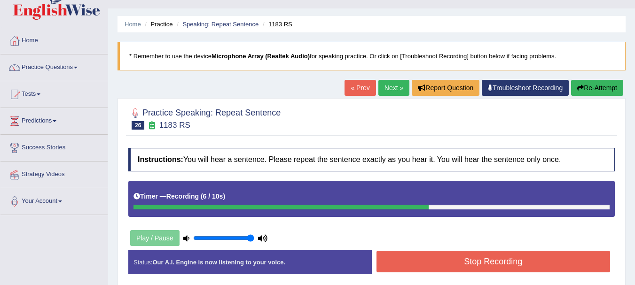
click at [437, 260] on button "Stop Recording" at bounding box center [494, 262] width 234 height 22
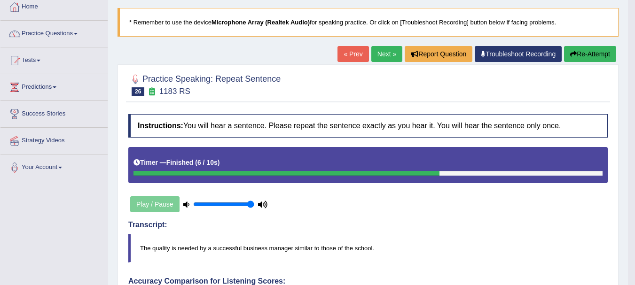
scroll to position [51, 0]
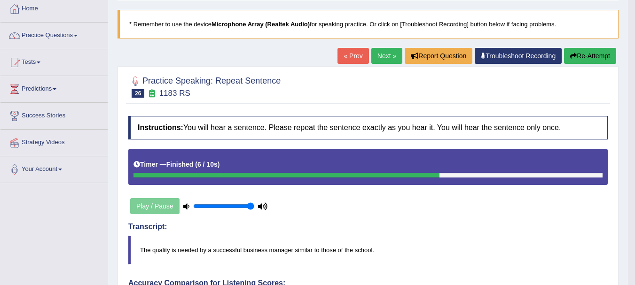
click at [386, 50] on link "Next »" at bounding box center [386, 56] width 31 height 16
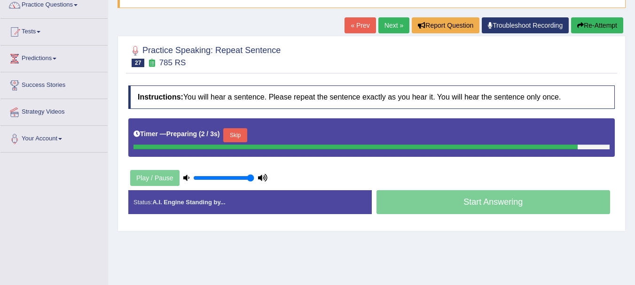
scroll to position [94, 0]
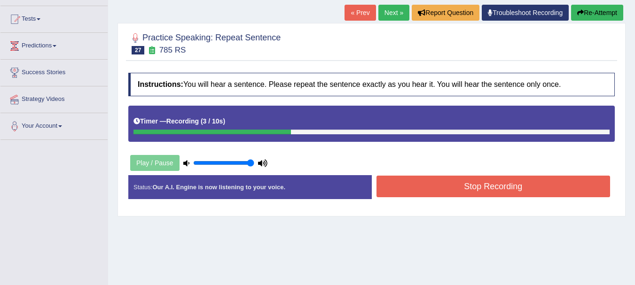
click at [419, 176] on button "Stop Recording" at bounding box center [494, 187] width 234 height 22
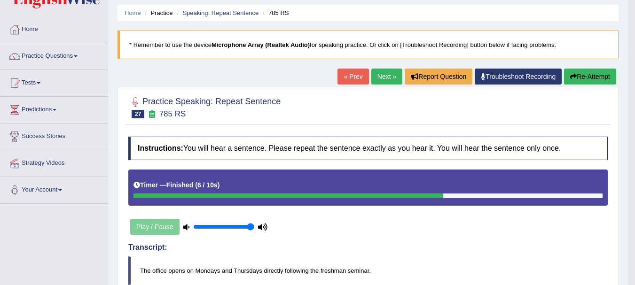
scroll to position [19, 0]
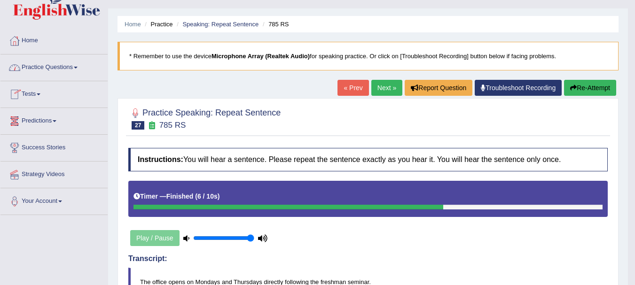
click at [55, 78] on link "Practice Questions" at bounding box center [53, 67] width 107 height 24
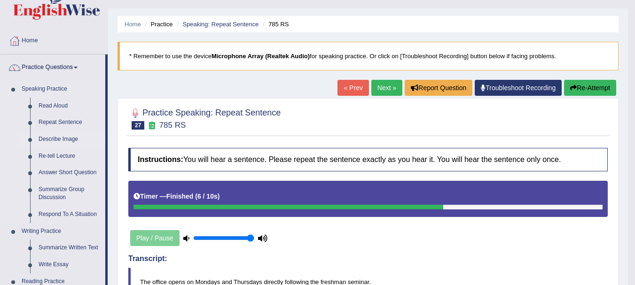
click at [52, 141] on link "Describe Image" at bounding box center [69, 139] width 71 height 17
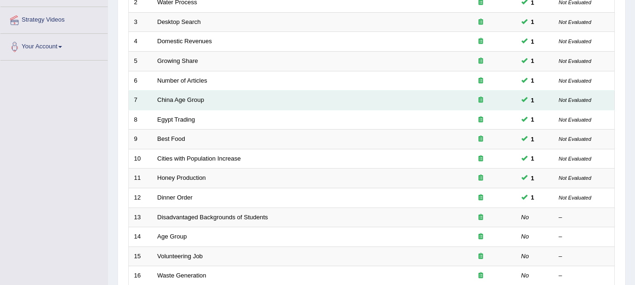
scroll to position [188, 0]
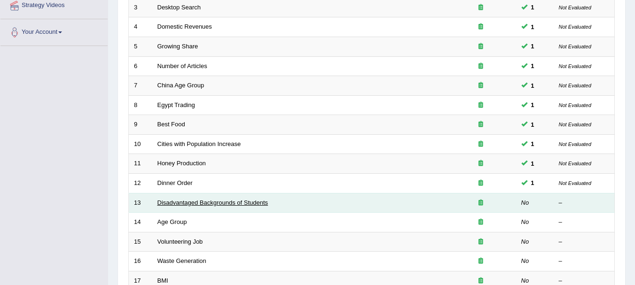
click at [181, 199] on link "Disadvantaged Backgrounds of Students" at bounding box center [212, 202] width 111 height 7
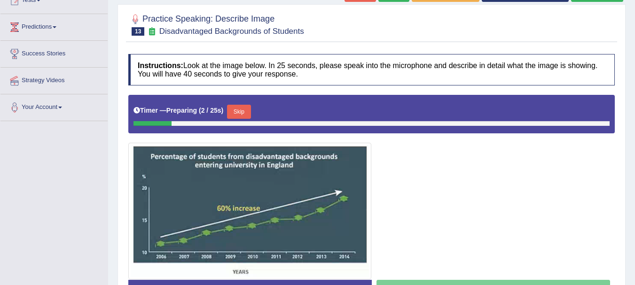
scroll to position [132, 0]
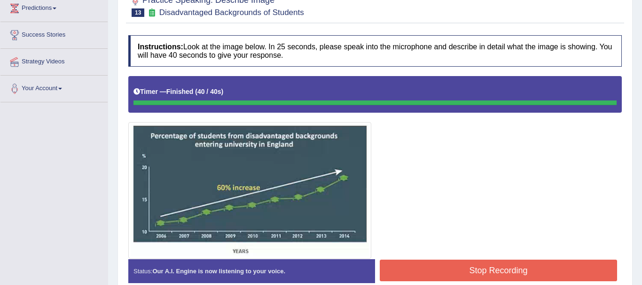
click at [401, 261] on div "Instructions: Look at the image below. In 25 seconds, please speak into the mic…" at bounding box center [375, 163] width 498 height 265
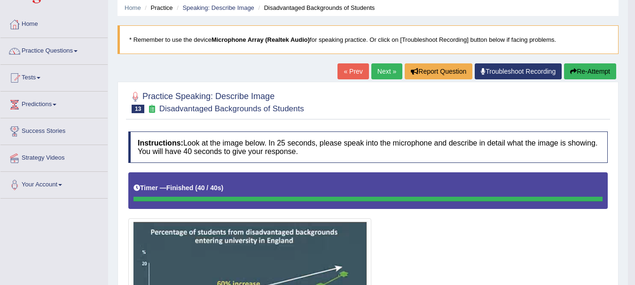
scroll to position [0, 0]
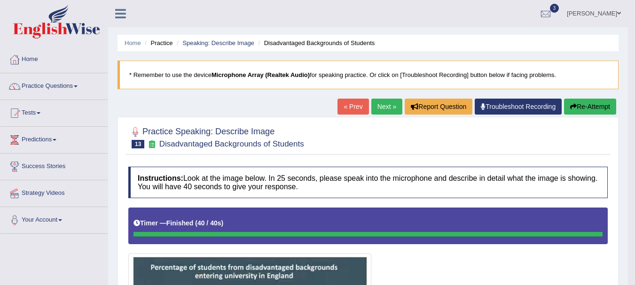
click at [390, 107] on link "Next »" at bounding box center [386, 107] width 31 height 16
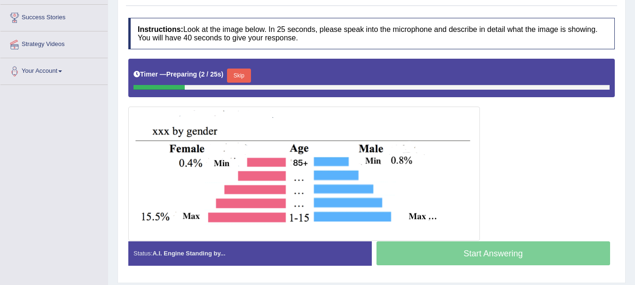
scroll to position [150, 0]
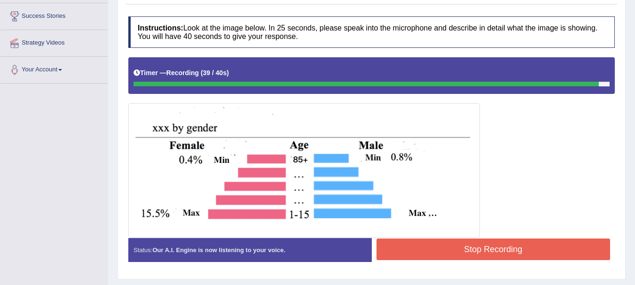
click at [429, 254] on button "Stop Recording" at bounding box center [494, 250] width 234 height 22
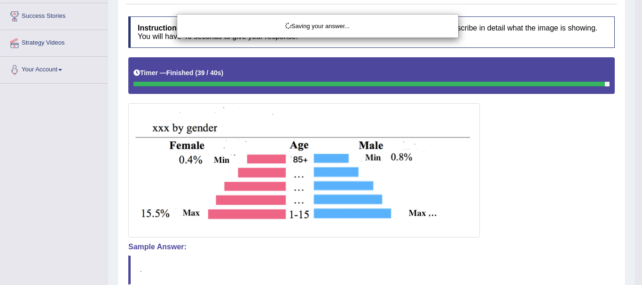
click at [635, 228] on div "Saving your answer..." at bounding box center [321, 142] width 642 height 285
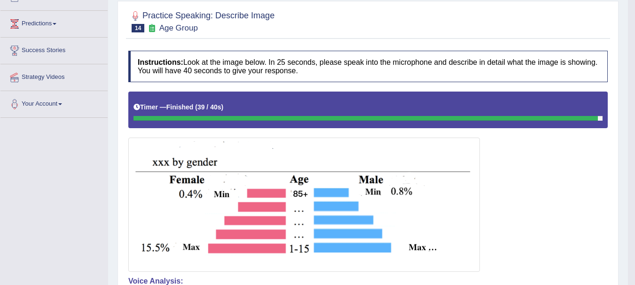
scroll to position [0, 0]
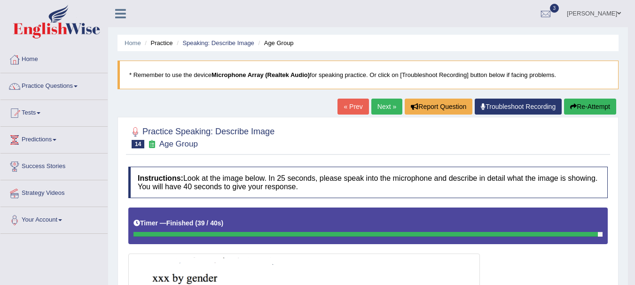
click at [388, 102] on link "Next »" at bounding box center [386, 107] width 31 height 16
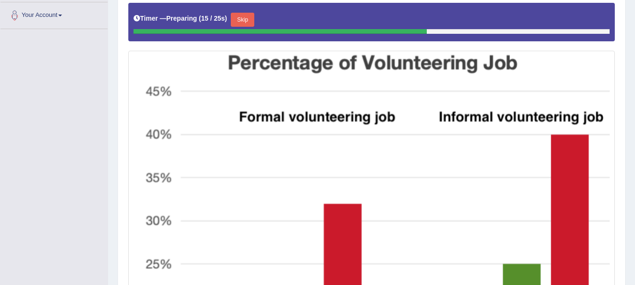
scroll to position [132, 0]
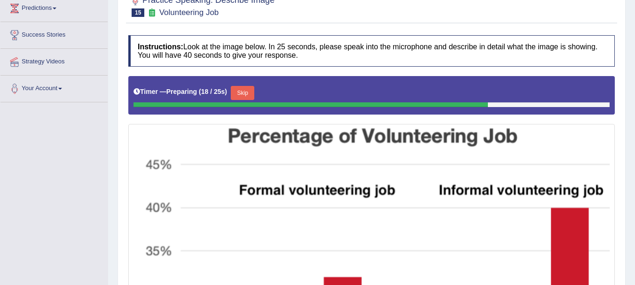
click at [253, 94] on button "Skip" at bounding box center [243, 93] width 24 height 14
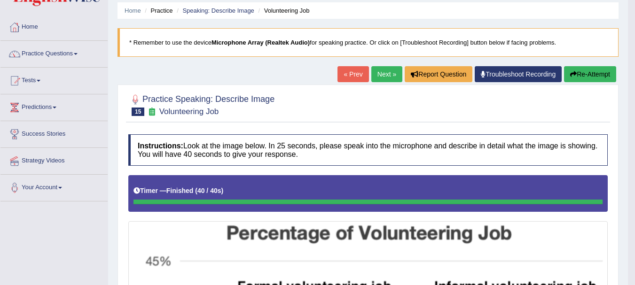
scroll to position [0, 0]
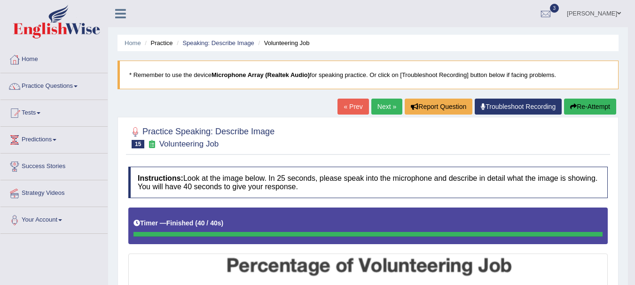
click at [385, 109] on link "Next »" at bounding box center [386, 107] width 31 height 16
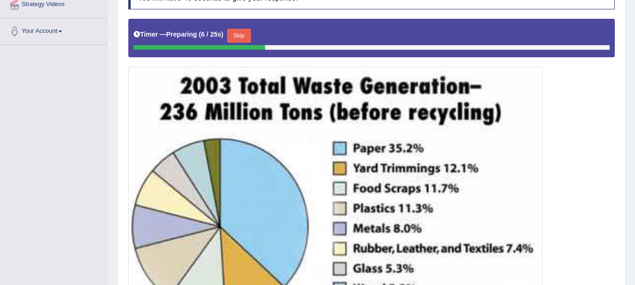
scroll to position [188, 0]
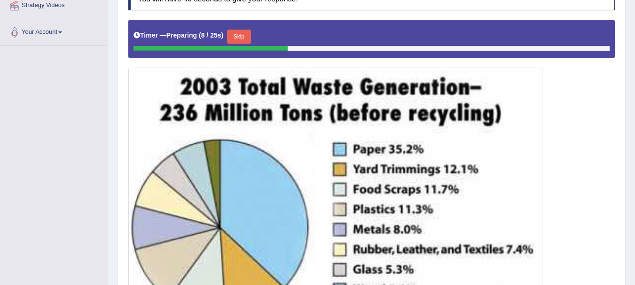
click at [250, 33] on button "Skip" at bounding box center [239, 37] width 24 height 14
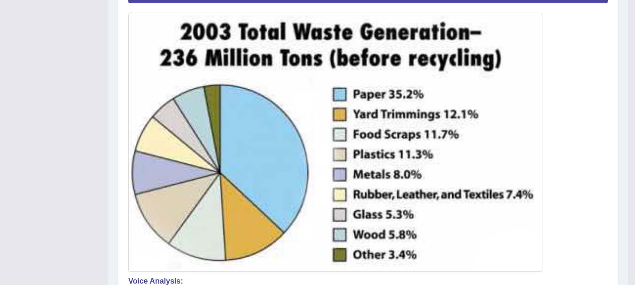
scroll to position [0, 0]
